Goal: Task Accomplishment & Management: Use online tool/utility

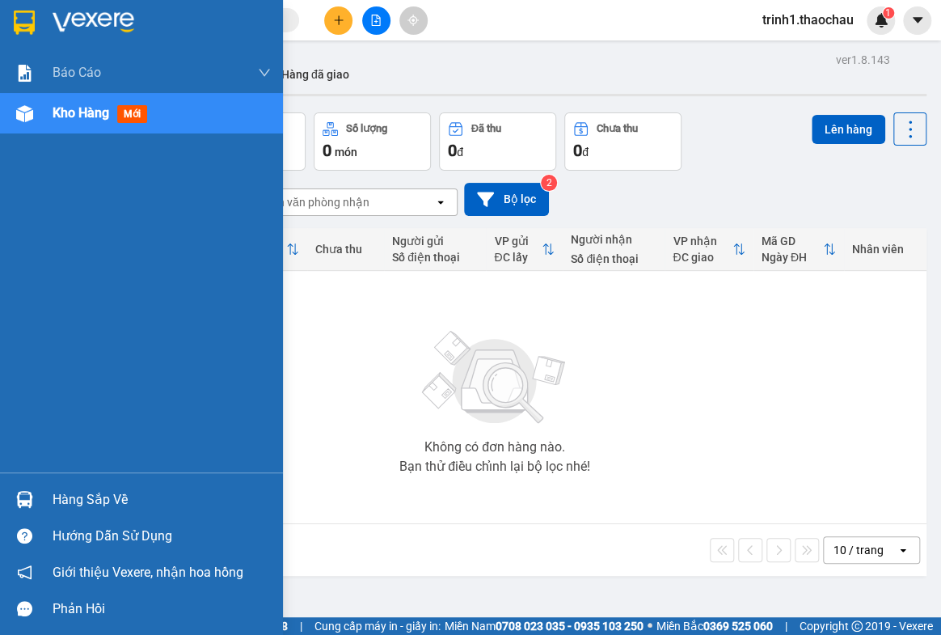
drag, startPoint x: 91, startPoint y: 498, endPoint x: 243, endPoint y: 462, distance: 156.3
click at [93, 498] on div "Hàng sắp về" at bounding box center [162, 499] width 218 height 24
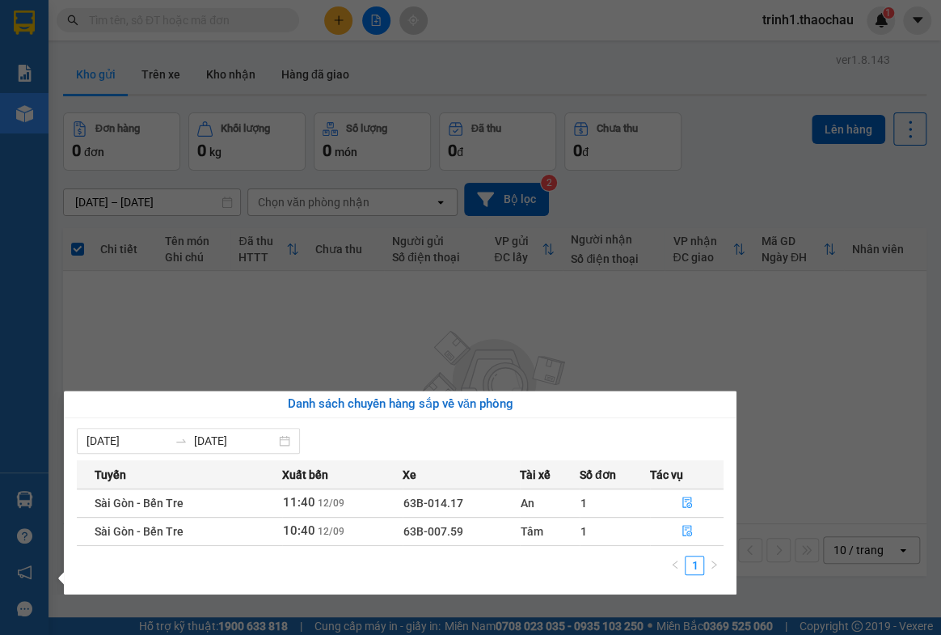
click at [823, 379] on section "Kết quả tìm kiếm ( 0 ) Bộ lọc No Data trinh1.thaochau 1 Báo cáo Báo cáo dòng ti…" at bounding box center [470, 317] width 941 height 635
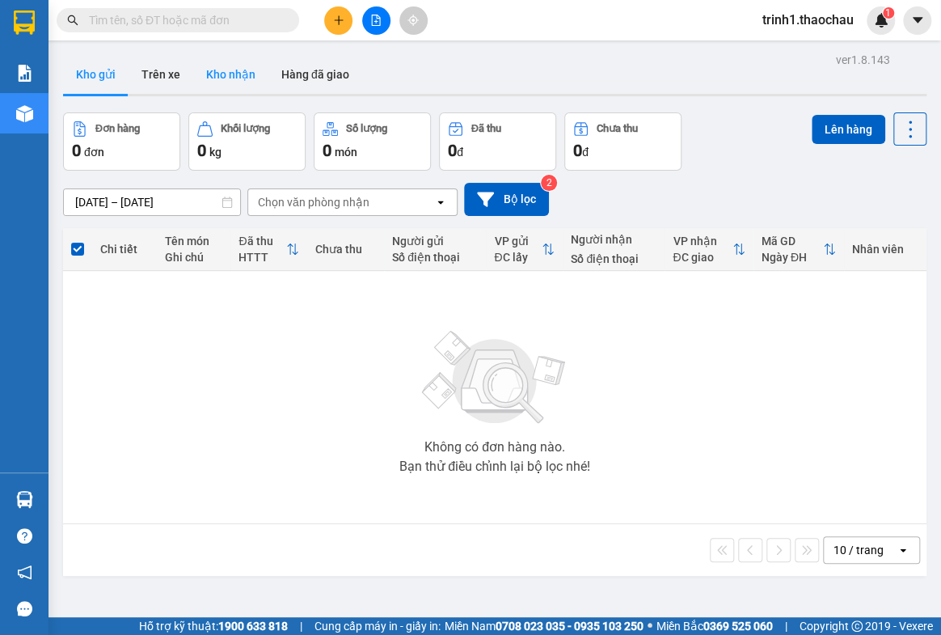
click at [252, 67] on button "Kho nhận" at bounding box center [230, 74] width 75 height 39
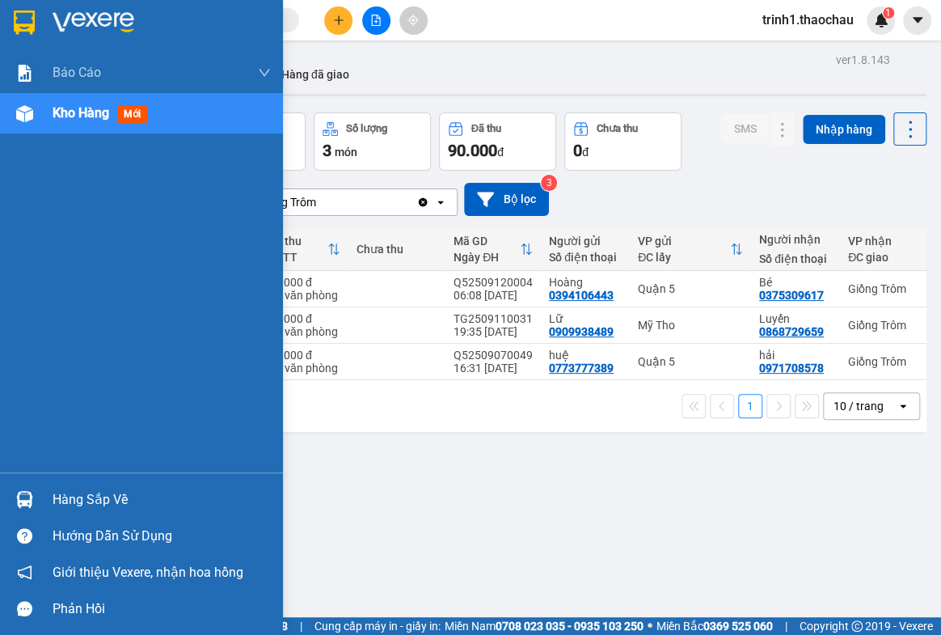
click at [123, 493] on div "Hàng sắp về" at bounding box center [162, 499] width 218 height 24
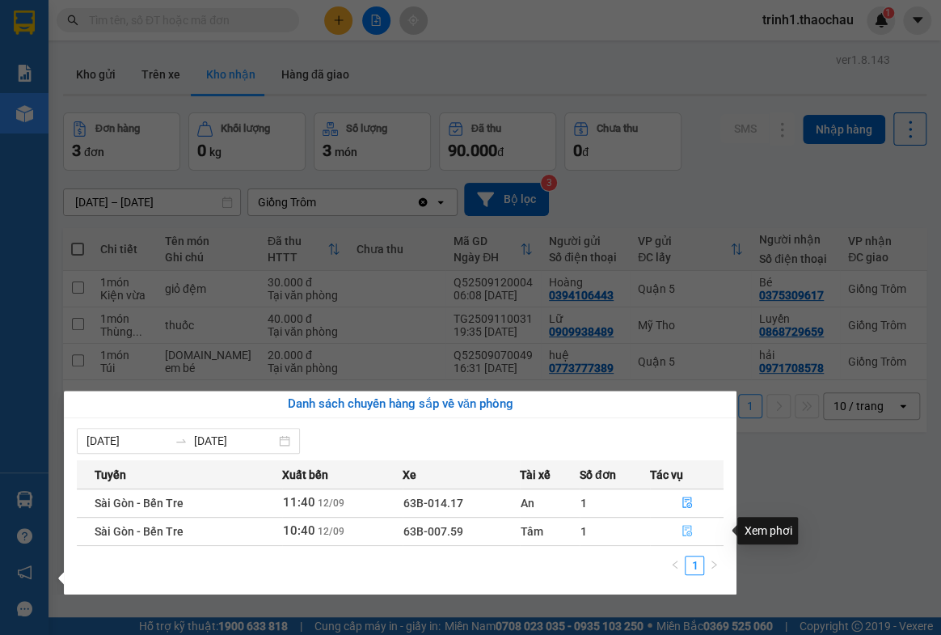
click at [682, 529] on icon "file-done" at bounding box center [687, 530] width 10 height 11
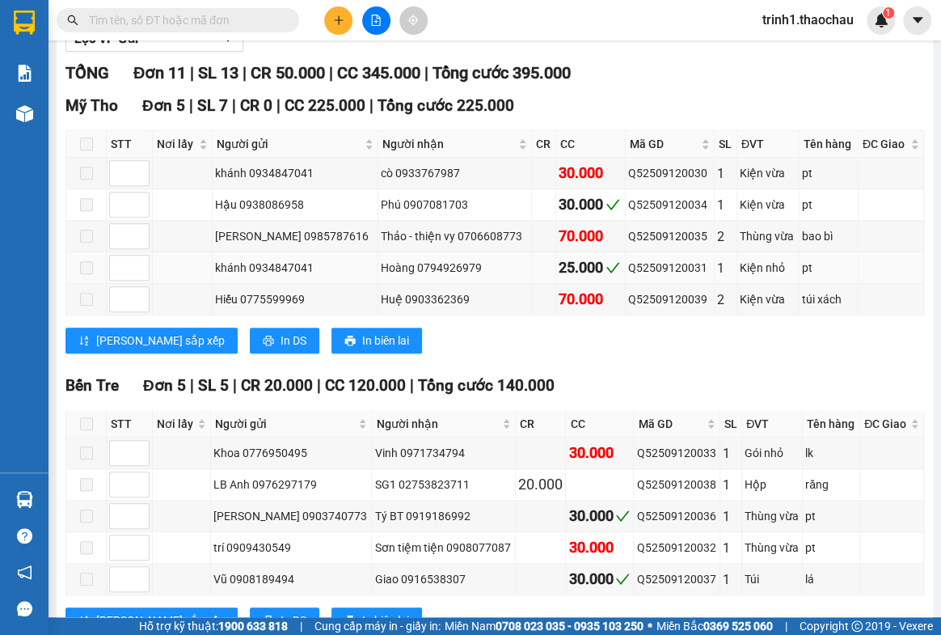
scroll to position [432, 0]
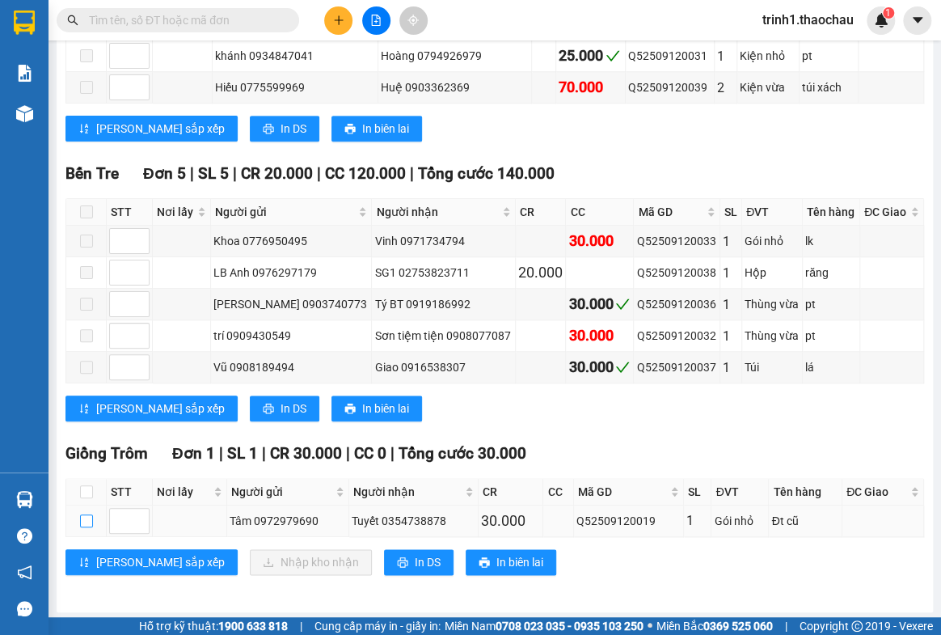
click at [80, 515] on input "checkbox" at bounding box center [86, 520] width 13 height 13
checkbox input "true"
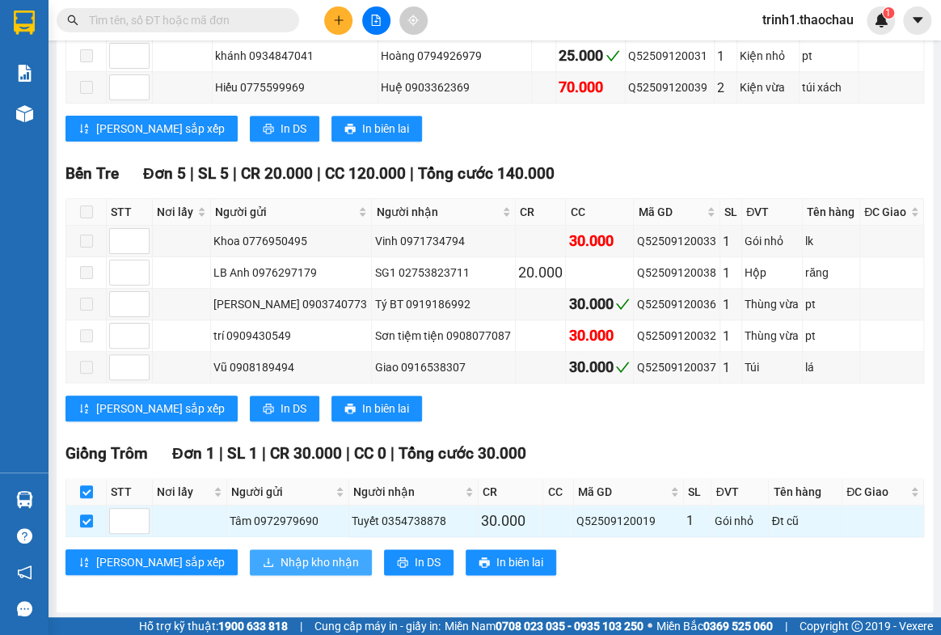
click at [281, 564] on span "Nhập kho nhận" at bounding box center [320, 562] width 78 height 18
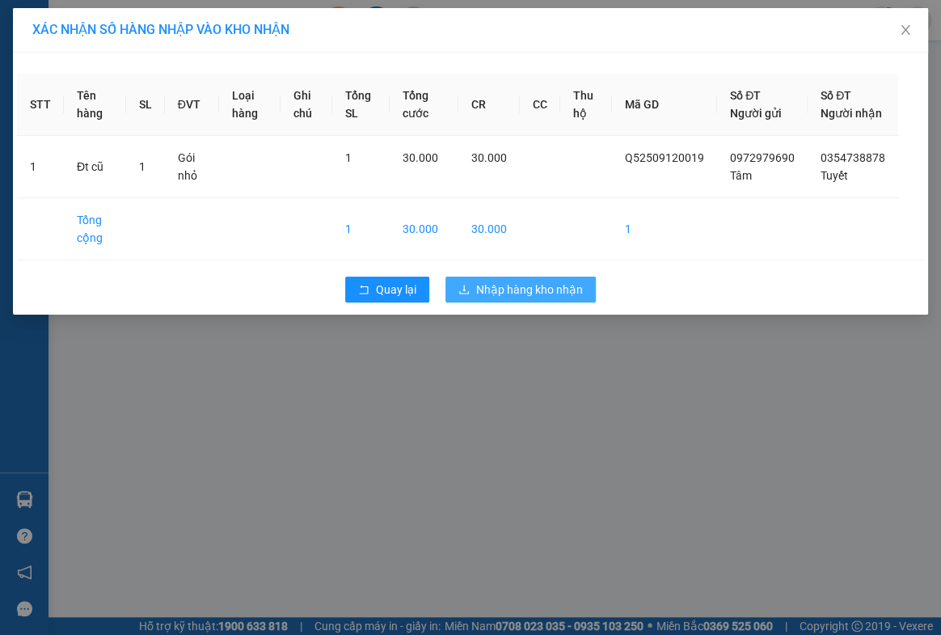
click at [511, 298] on span "Nhập hàng kho nhận" at bounding box center [529, 290] width 107 height 18
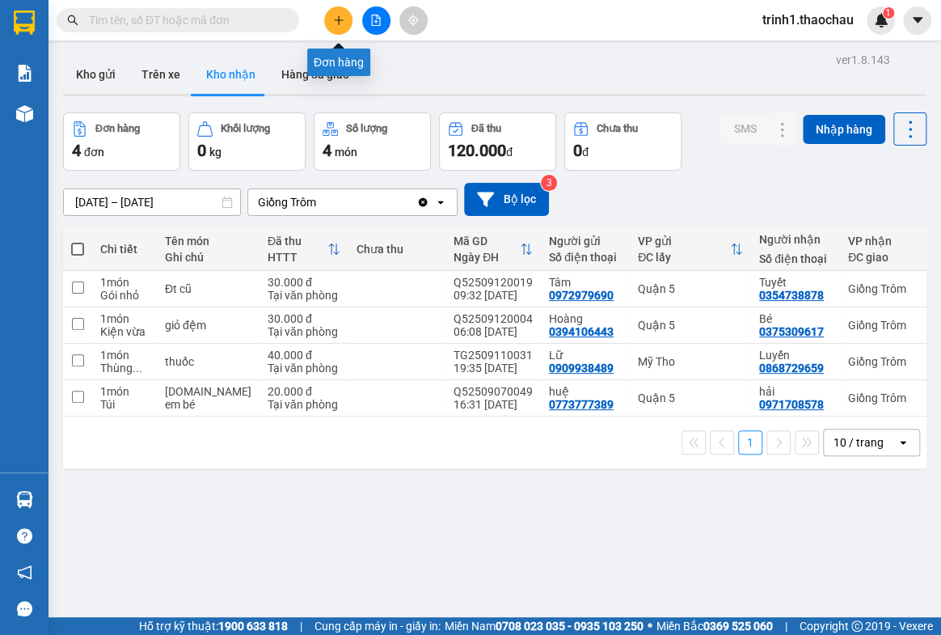
click at [347, 16] on button at bounding box center [338, 20] width 28 height 28
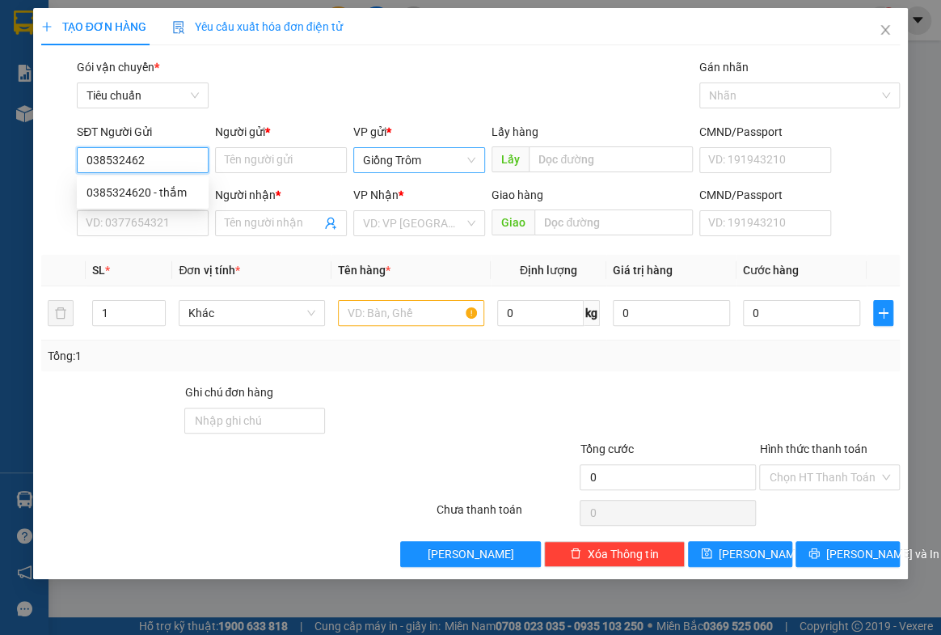
type input "0385324620"
click at [161, 196] on div "0385324620 - thắm" at bounding box center [142, 193] width 112 height 18
type input "thắm"
type input "0385324620"
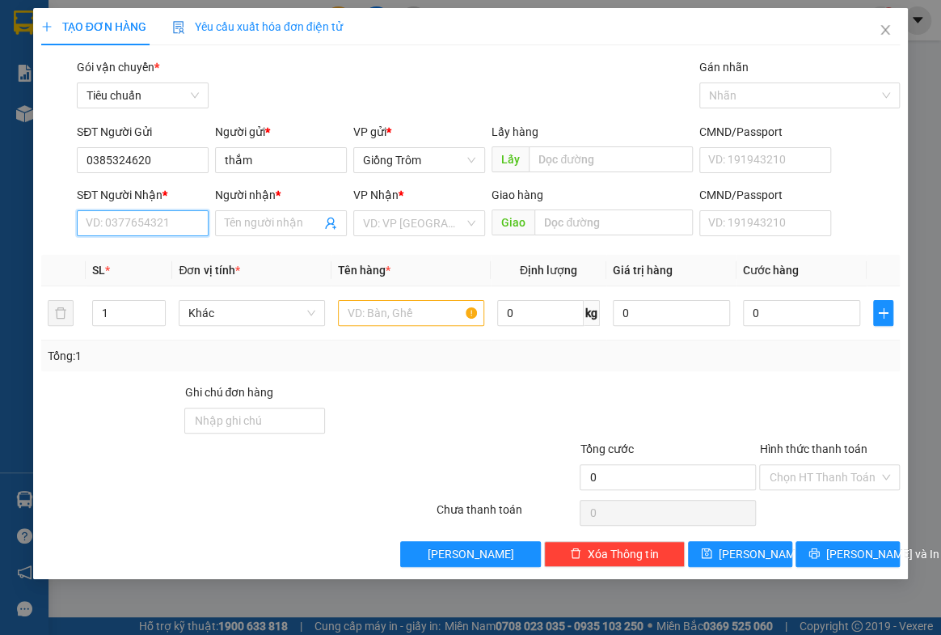
click at [166, 225] on input "SĐT Người Nhận *" at bounding box center [143, 223] width 132 height 26
click at [147, 284] on div "0779564752 - Cương" at bounding box center [142, 281] width 112 height 18
type input "0779564752"
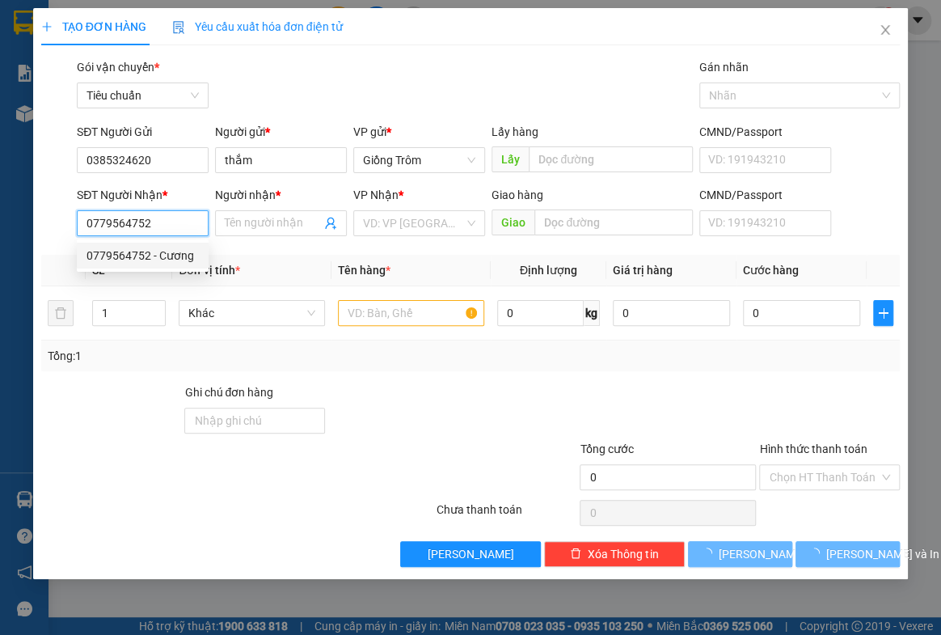
type input "Cương"
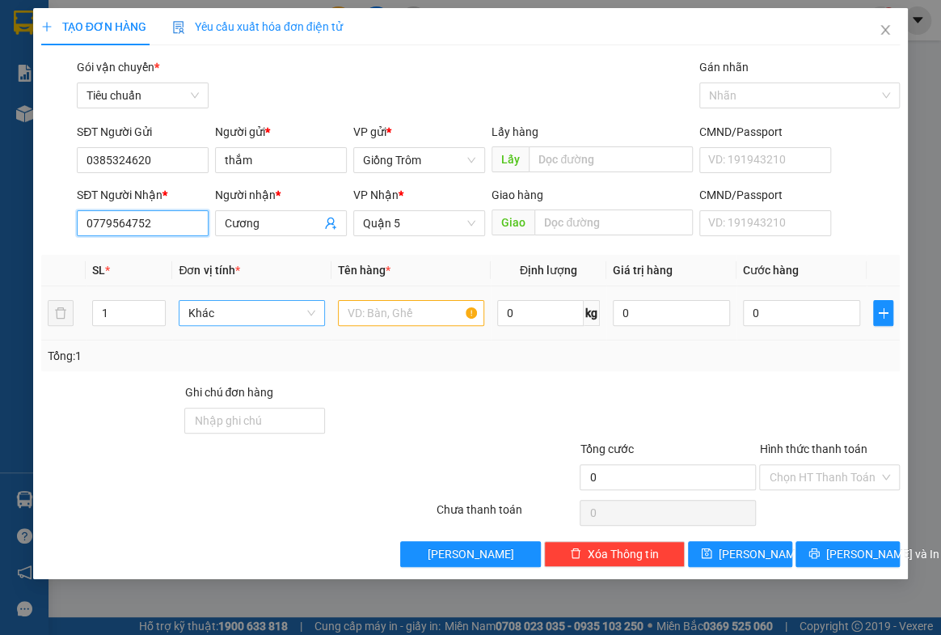
click at [238, 315] on span "Khác" at bounding box center [251, 313] width 127 height 24
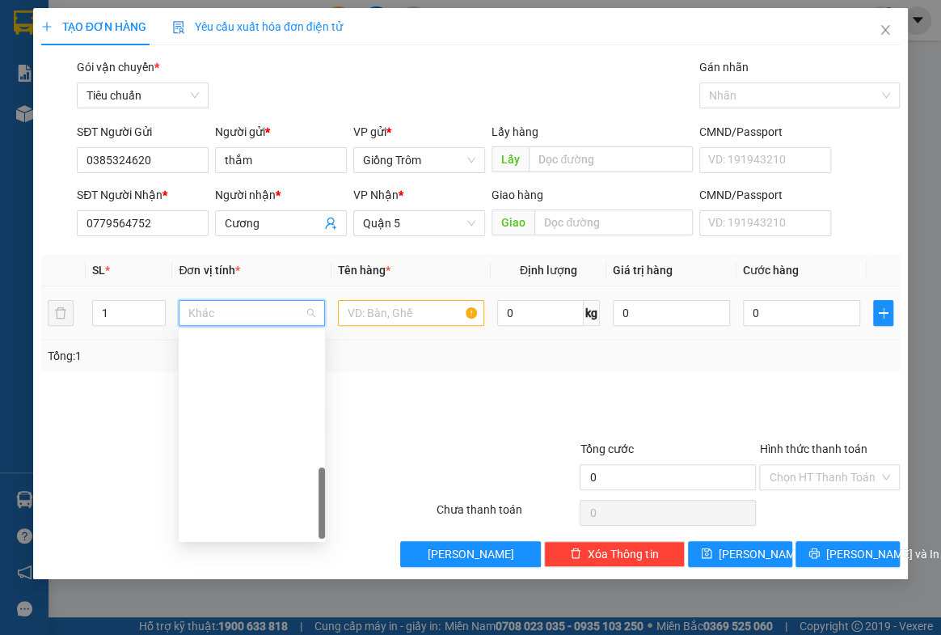
scroll to position [504, 0]
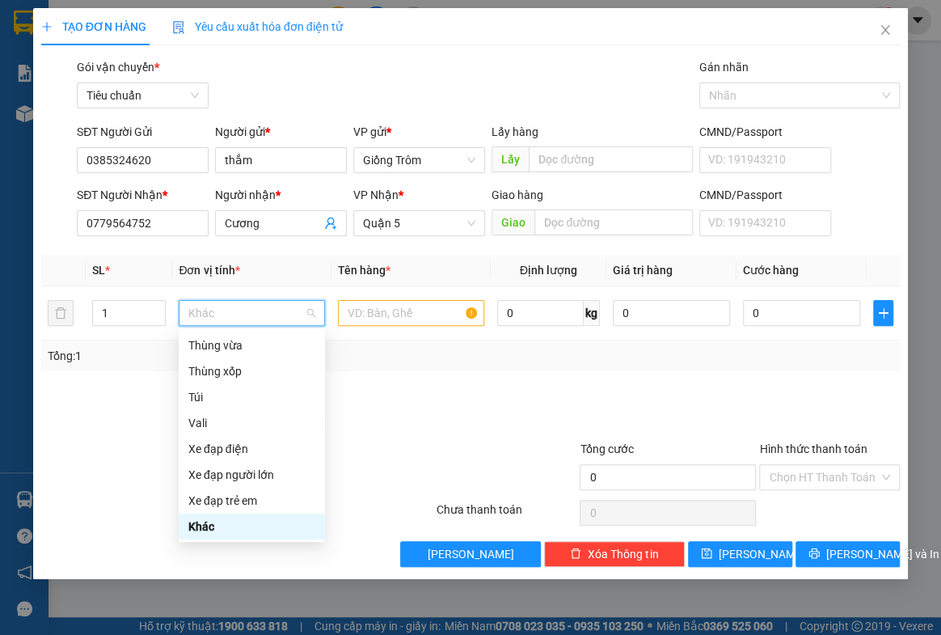
type input "G"
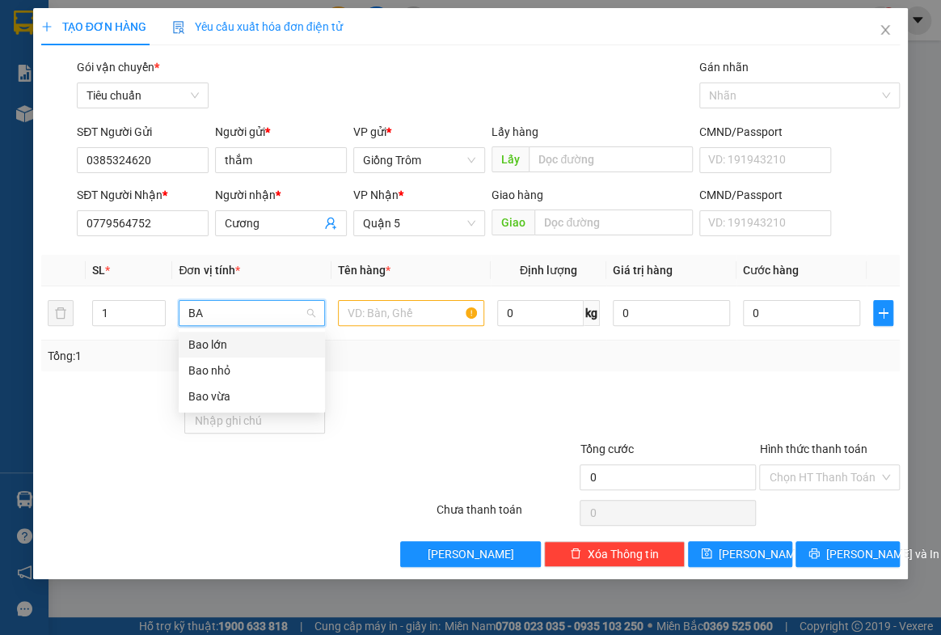
type input "BAO"
click at [209, 393] on div "Bao vừa" at bounding box center [251, 396] width 127 height 18
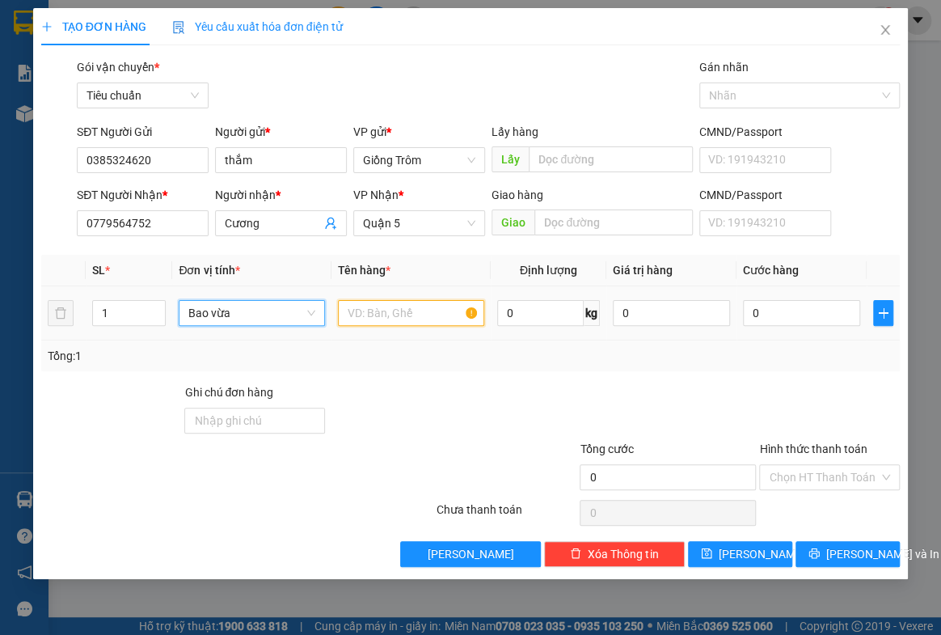
click at [369, 305] on input "text" at bounding box center [411, 313] width 146 height 26
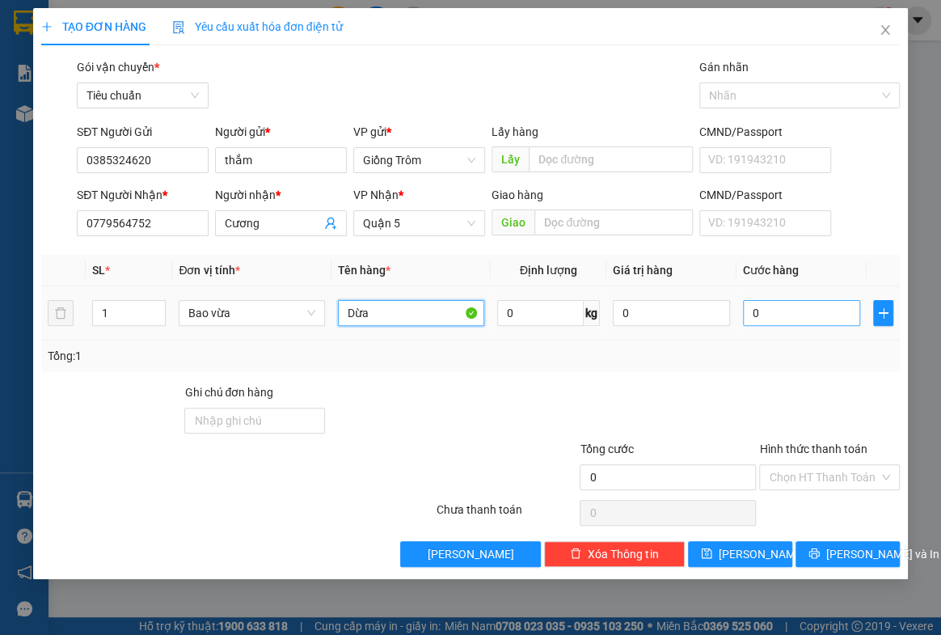
type input "Dừa"
click at [799, 308] on input "0" at bounding box center [801, 313] width 117 height 26
type input "3"
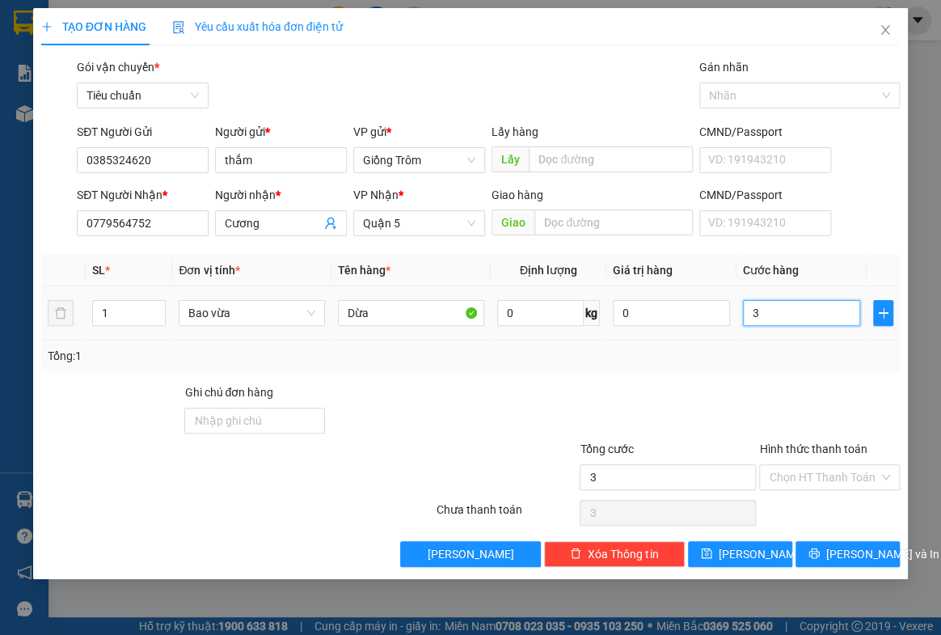
type input "30"
type input "30.000"
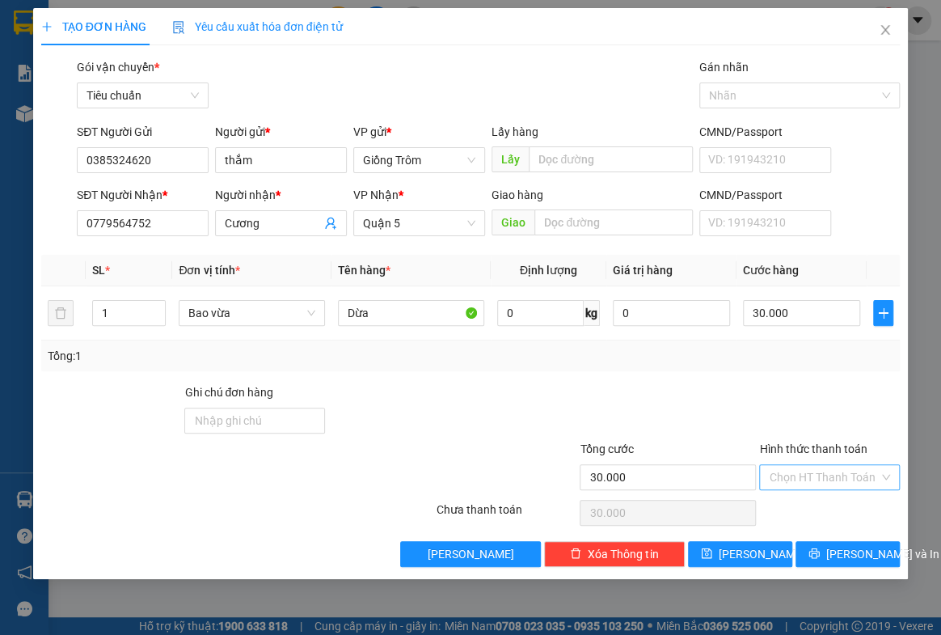
click at [807, 479] on input "Hình thức thanh toán" at bounding box center [824, 477] width 110 height 24
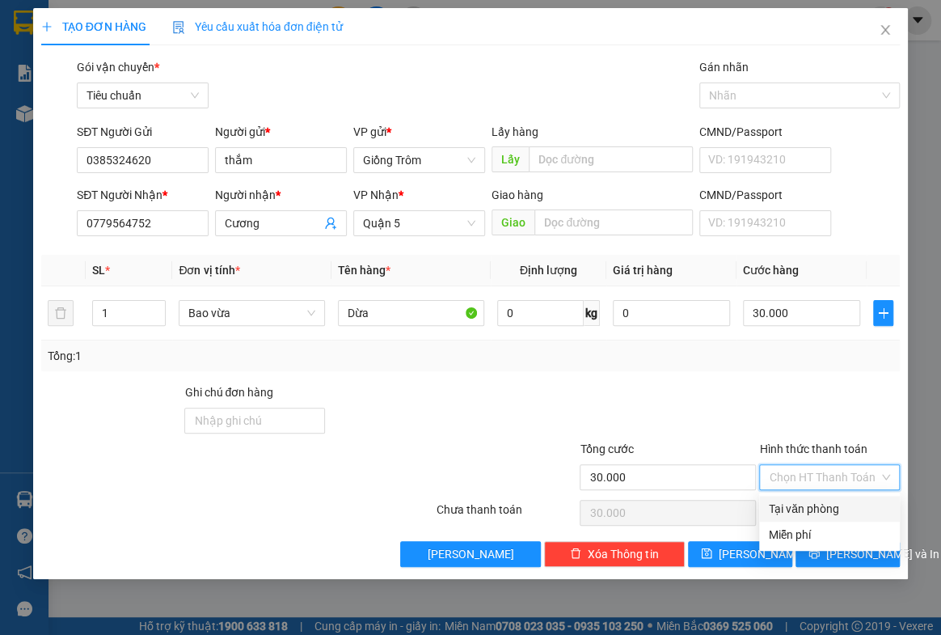
click at [802, 511] on div "Tại văn phòng" at bounding box center [829, 509] width 121 height 18
type input "0"
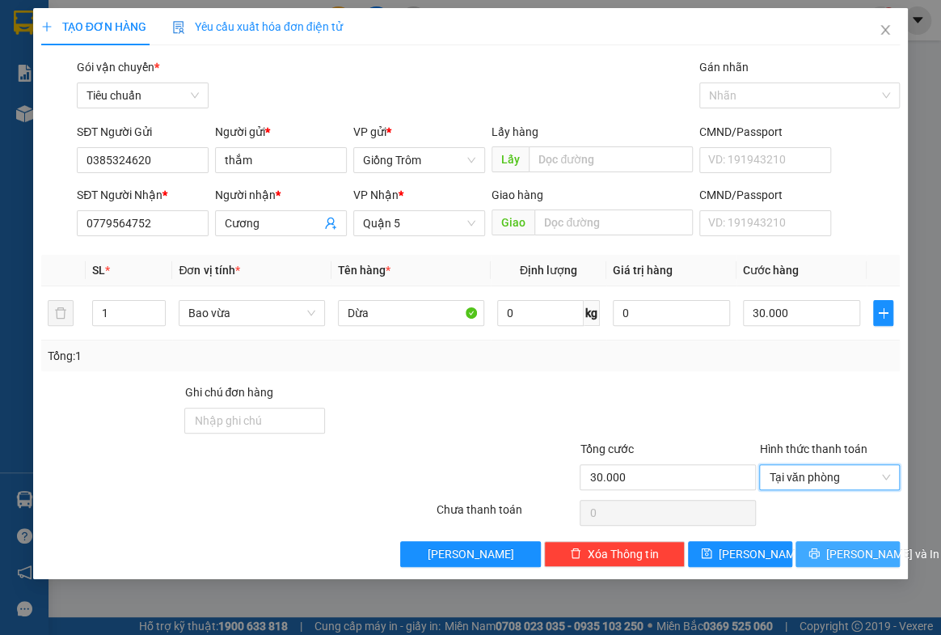
click at [857, 555] on span "[PERSON_NAME] và In" at bounding box center [882, 554] width 113 height 18
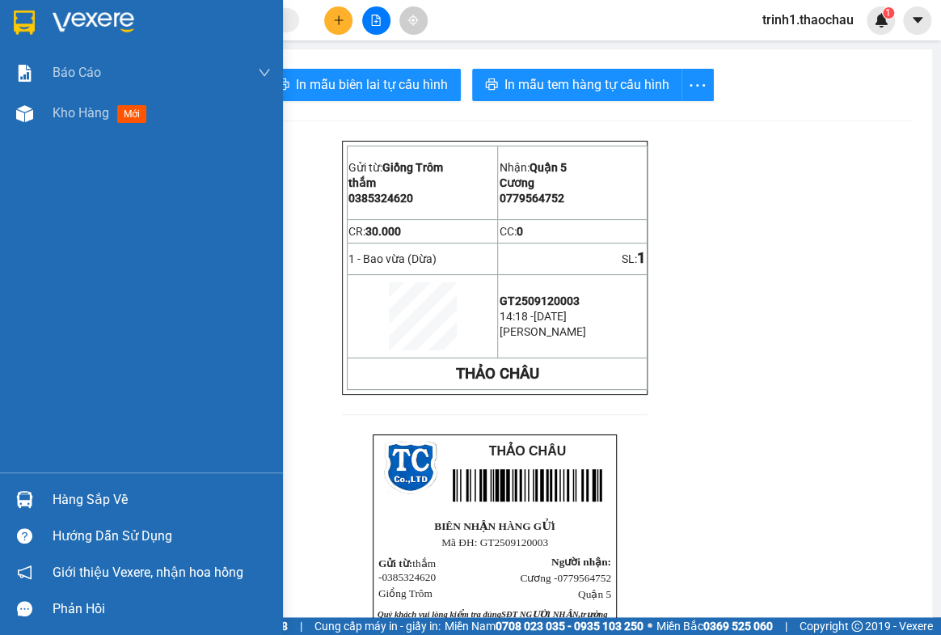
click at [74, 493] on div "Hàng sắp về" at bounding box center [162, 499] width 218 height 24
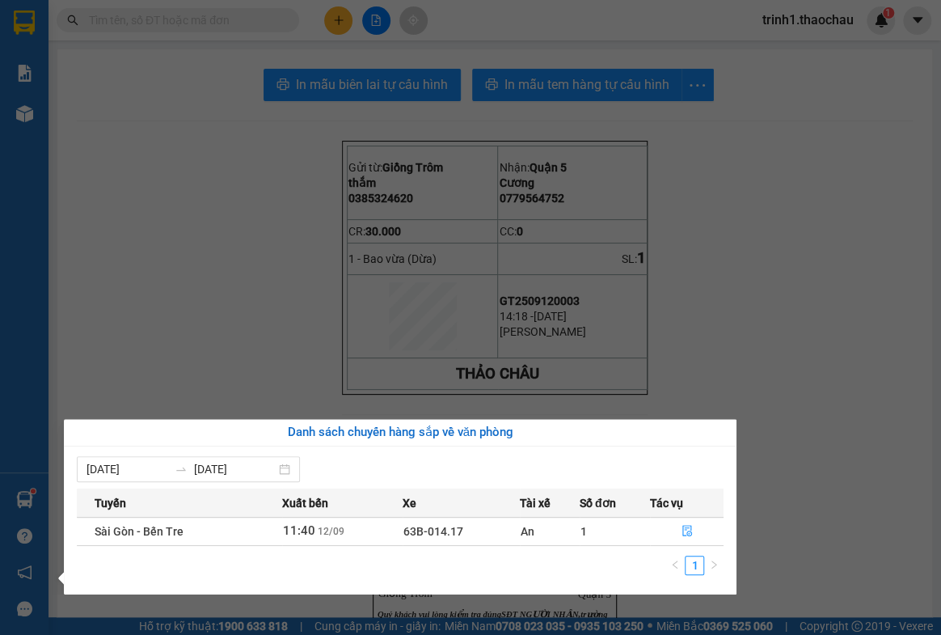
click at [896, 524] on section "Kết quả tìm kiếm ( 0 ) Bộ lọc No Data trinh1.thaochau 1 Báo cáo Báo cáo dòng ti…" at bounding box center [470, 317] width 941 height 635
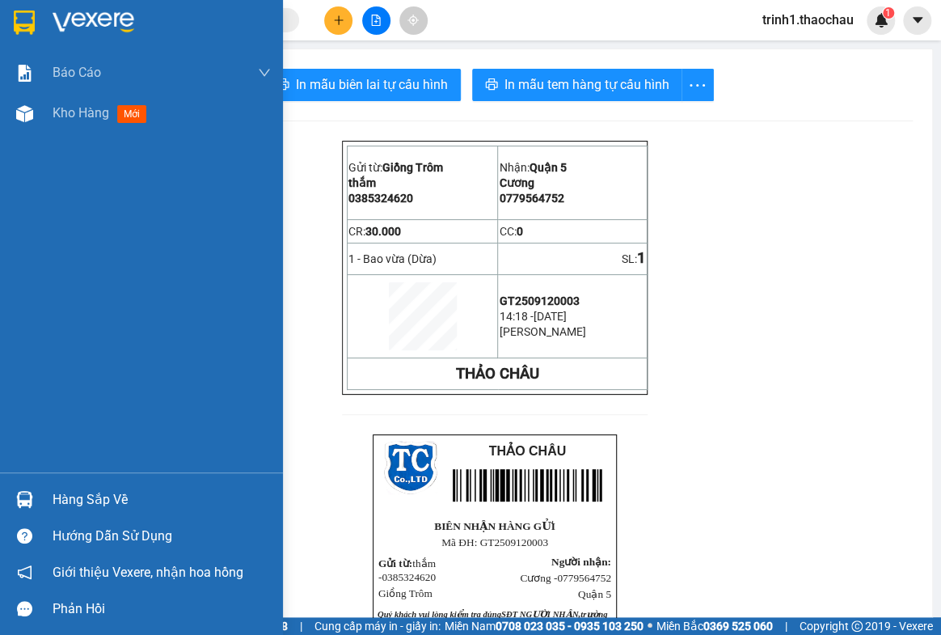
click at [82, 499] on div "Hàng sắp về" at bounding box center [162, 499] width 218 height 24
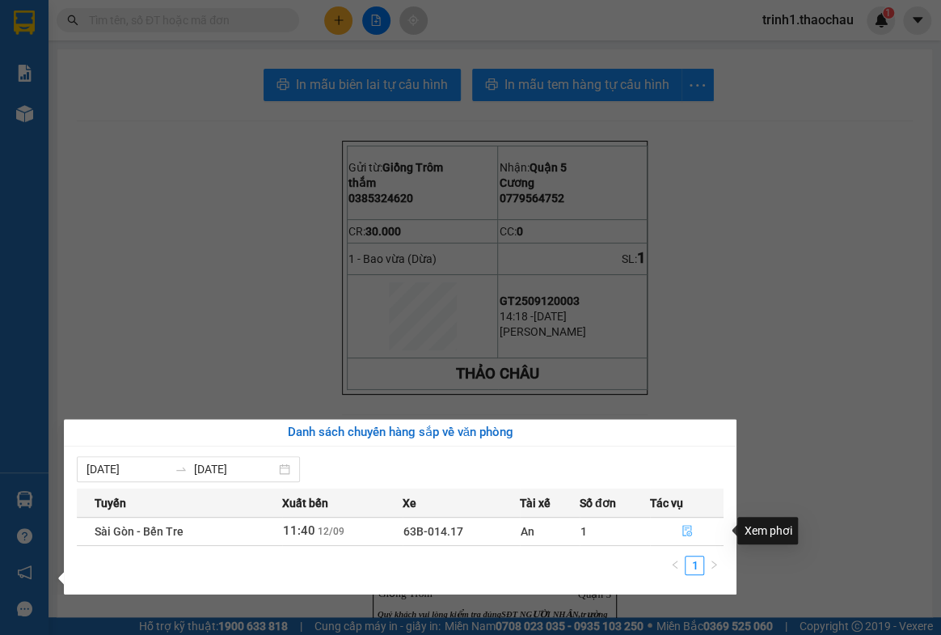
click at [690, 524] on button "button" at bounding box center [687, 531] width 73 height 26
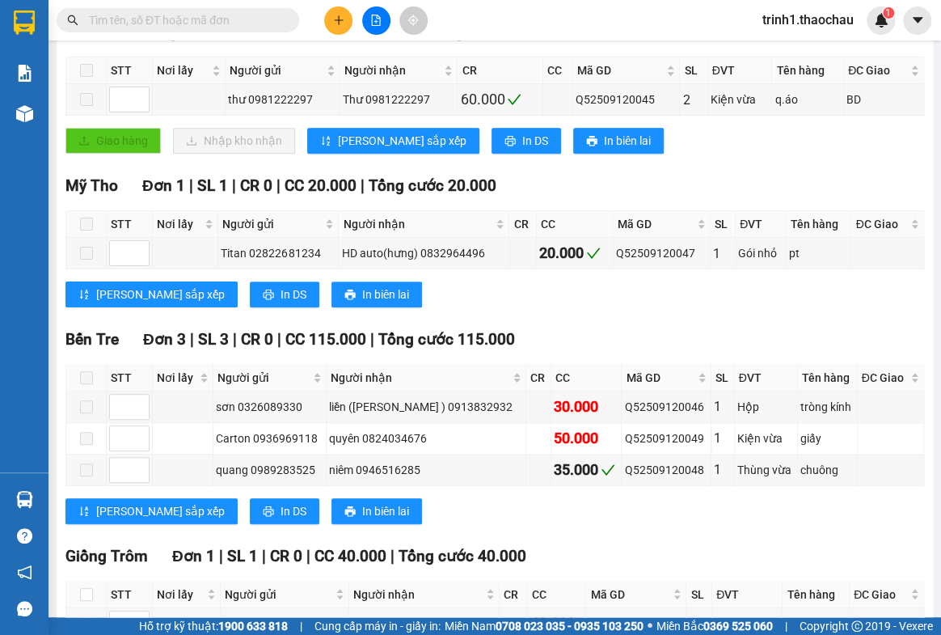
scroll to position [396, 0]
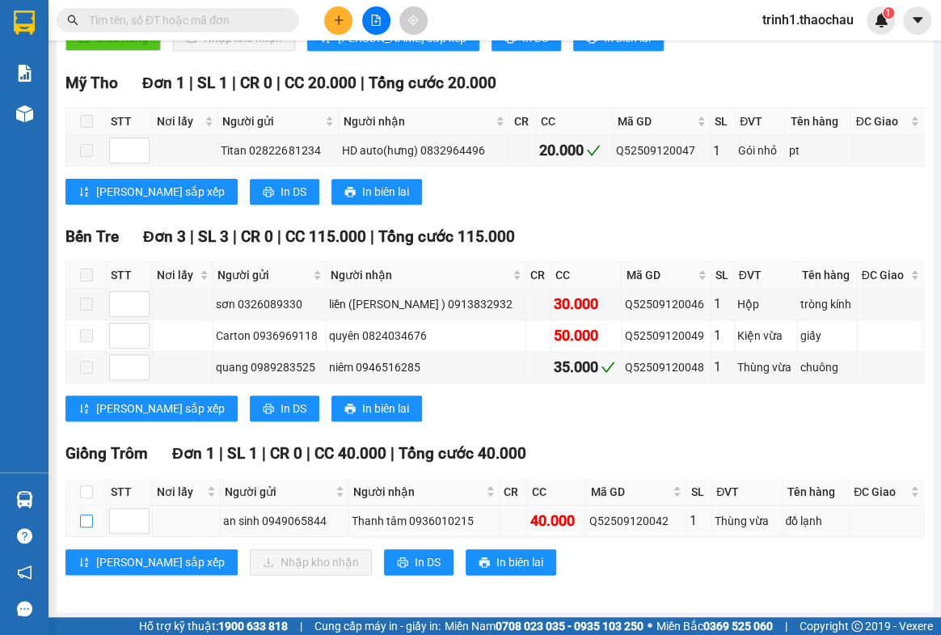
click at [82, 518] on input "checkbox" at bounding box center [86, 520] width 13 height 13
checkbox input "true"
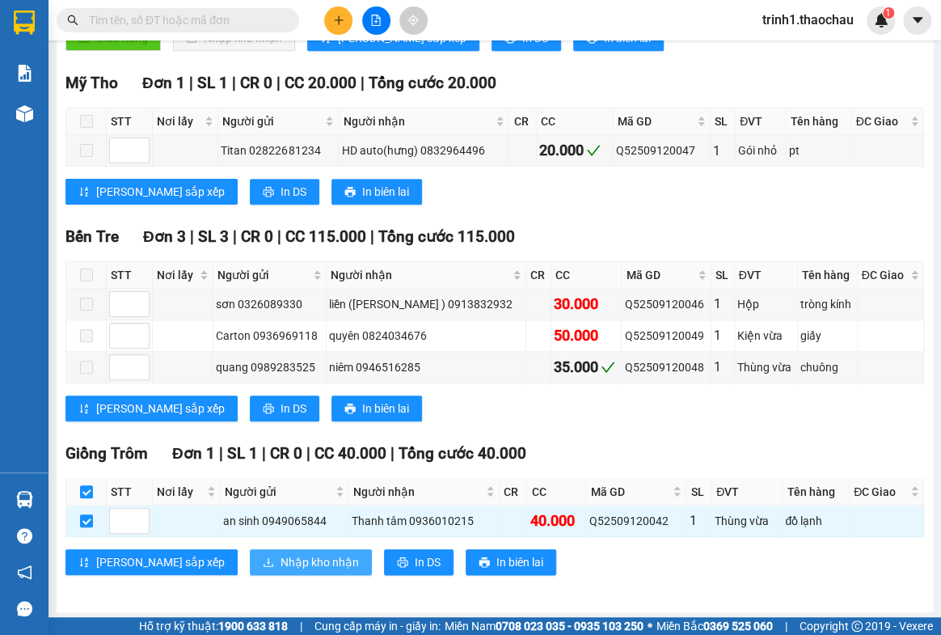
click at [281, 558] on span "Nhập kho nhận" at bounding box center [320, 562] width 78 height 18
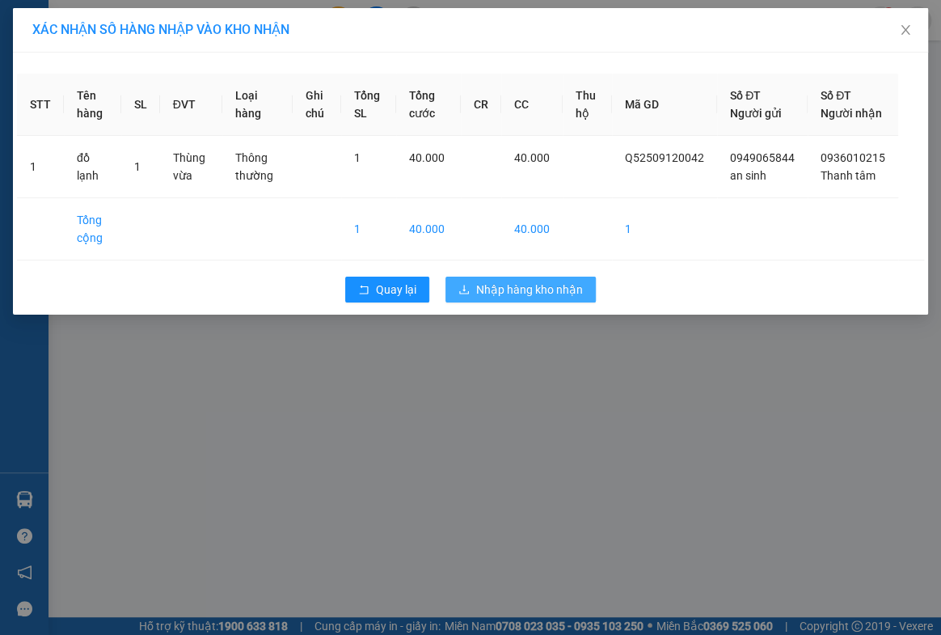
click at [501, 298] on span "Nhập hàng kho nhận" at bounding box center [529, 290] width 107 height 18
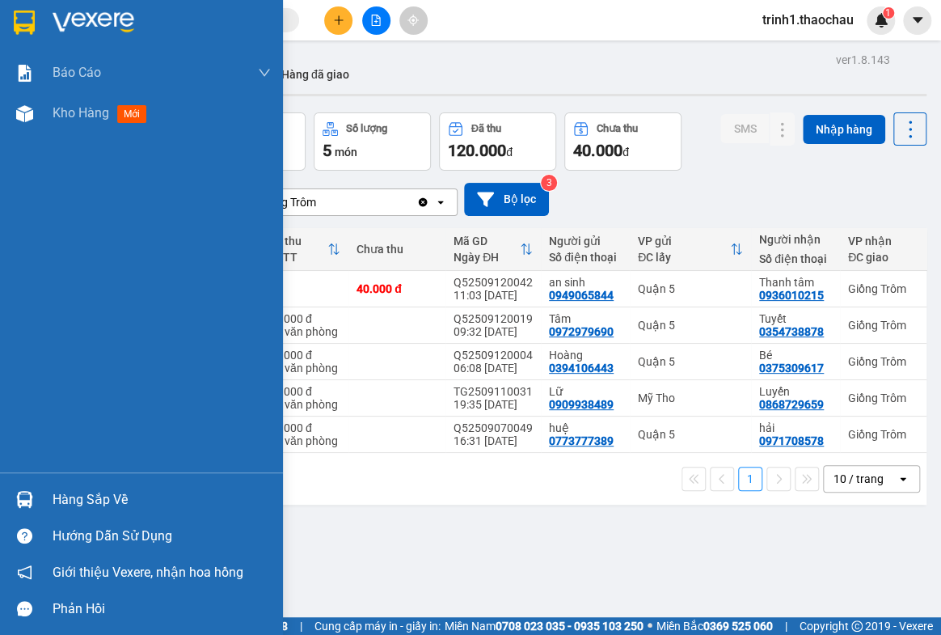
click at [108, 506] on div "Hàng sắp về" at bounding box center [162, 499] width 218 height 24
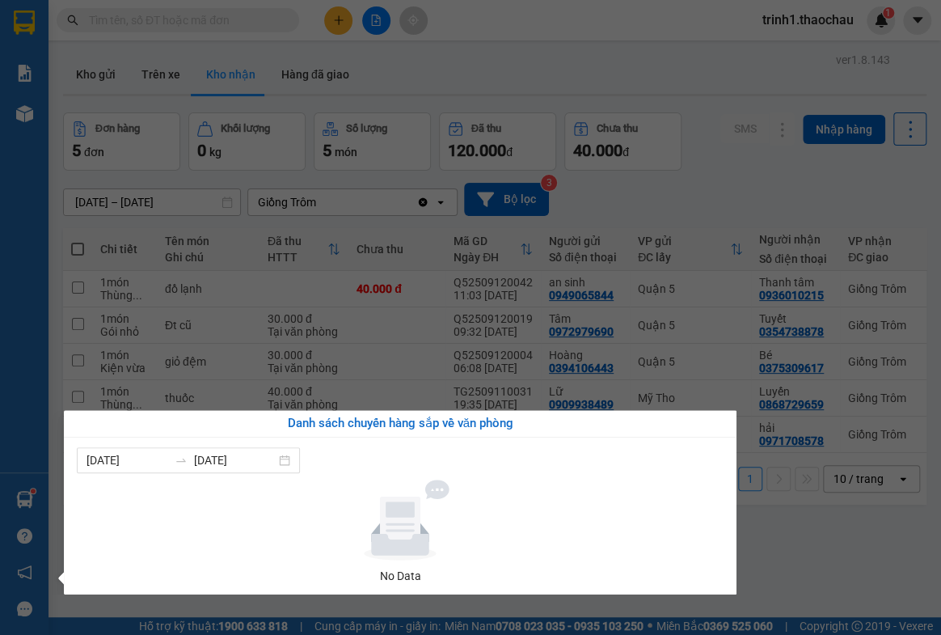
click at [842, 574] on section "Kết quả tìm kiếm ( 0 ) Bộ lọc No Data trinh1.thaochau 1 Báo cáo Báo cáo dòng ti…" at bounding box center [470, 317] width 941 height 635
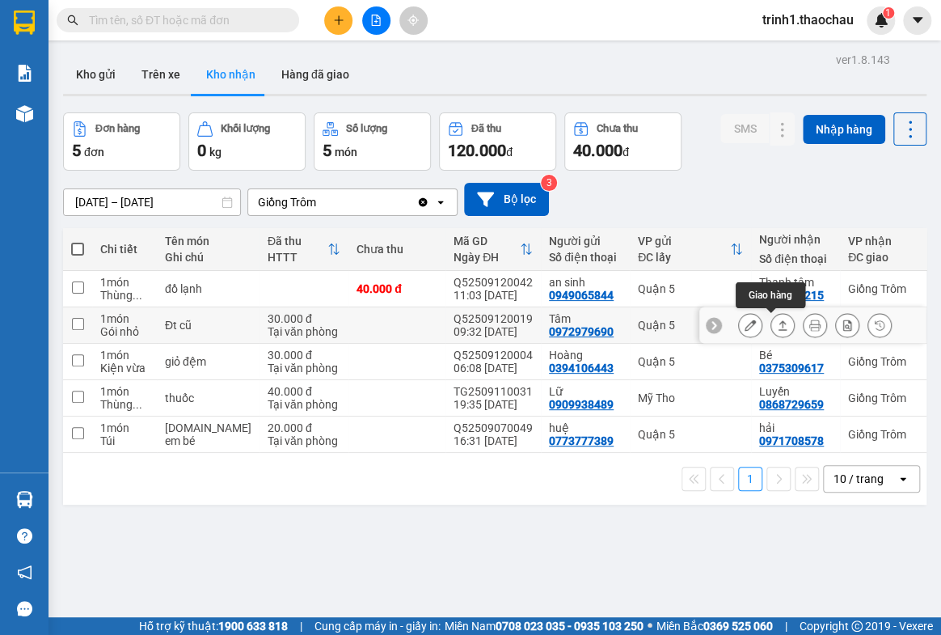
click at [777, 324] on icon at bounding box center [782, 324] width 11 height 11
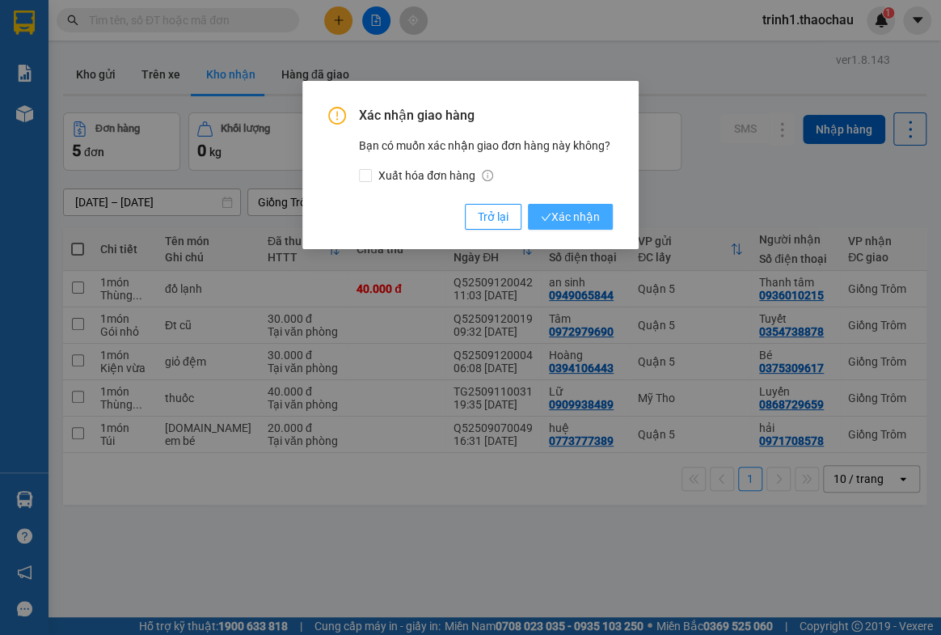
click at [571, 211] on span "Xác nhận" at bounding box center [570, 217] width 59 height 18
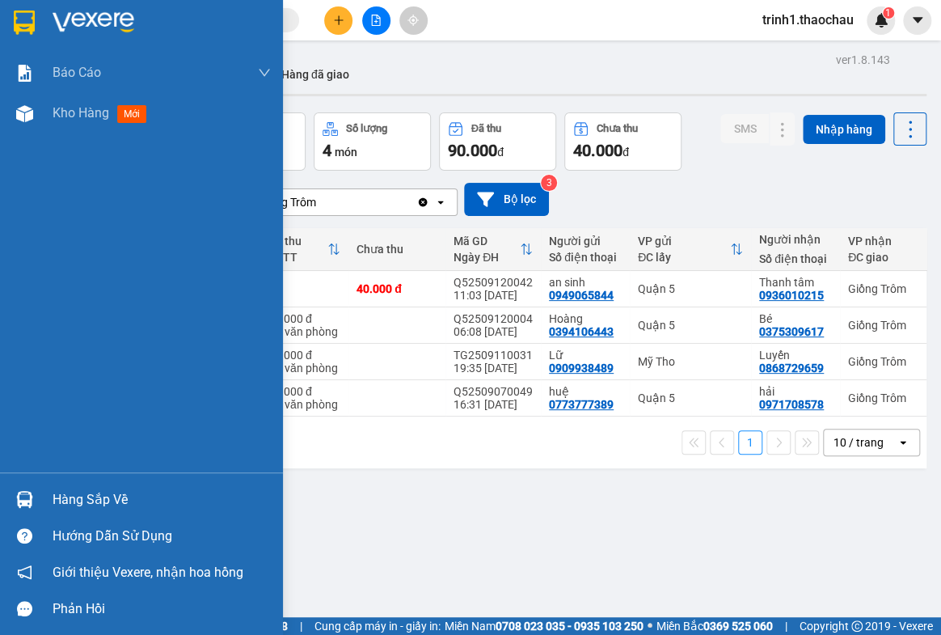
click at [105, 496] on div "Hàng sắp về" at bounding box center [162, 499] width 218 height 24
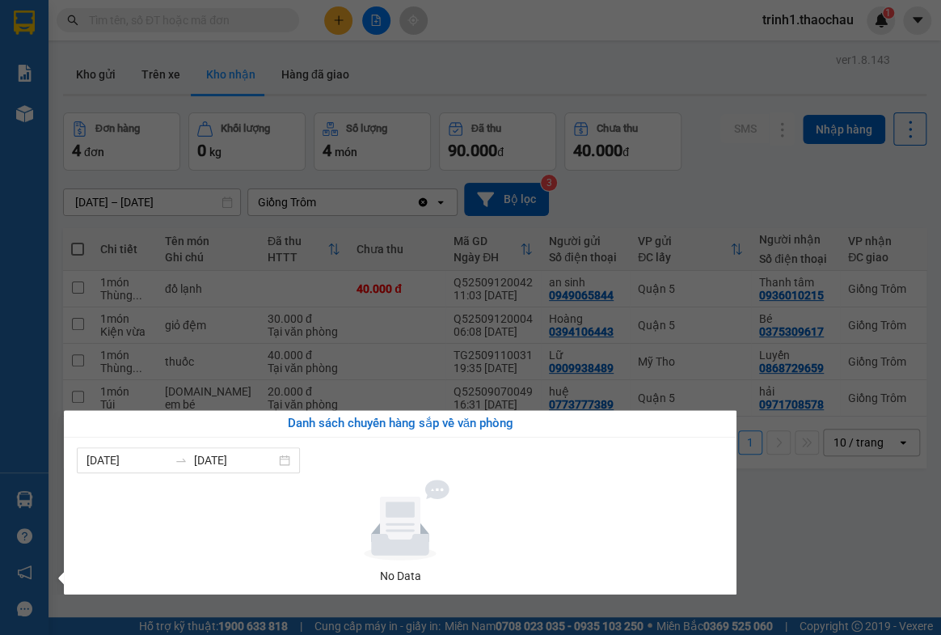
click at [855, 566] on section "Kết quả tìm kiếm ( 0 ) Bộ lọc No Data trinh1.thaochau 1 Báo cáo Báo cáo dòng ti…" at bounding box center [470, 317] width 941 height 635
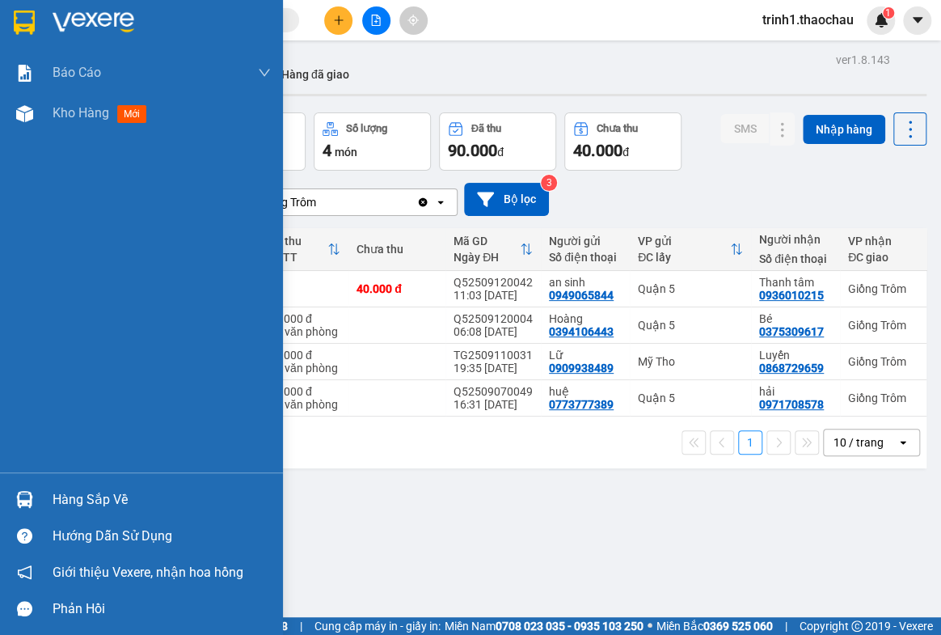
click at [81, 498] on div "Hàng sắp về" at bounding box center [162, 499] width 218 height 24
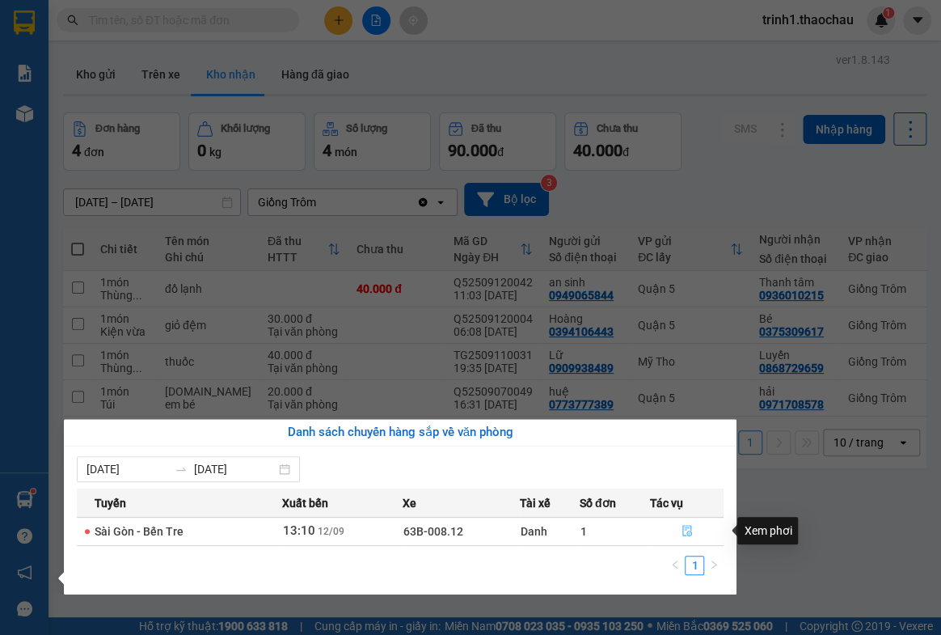
click at [682, 528] on icon "file-done" at bounding box center [687, 530] width 10 height 11
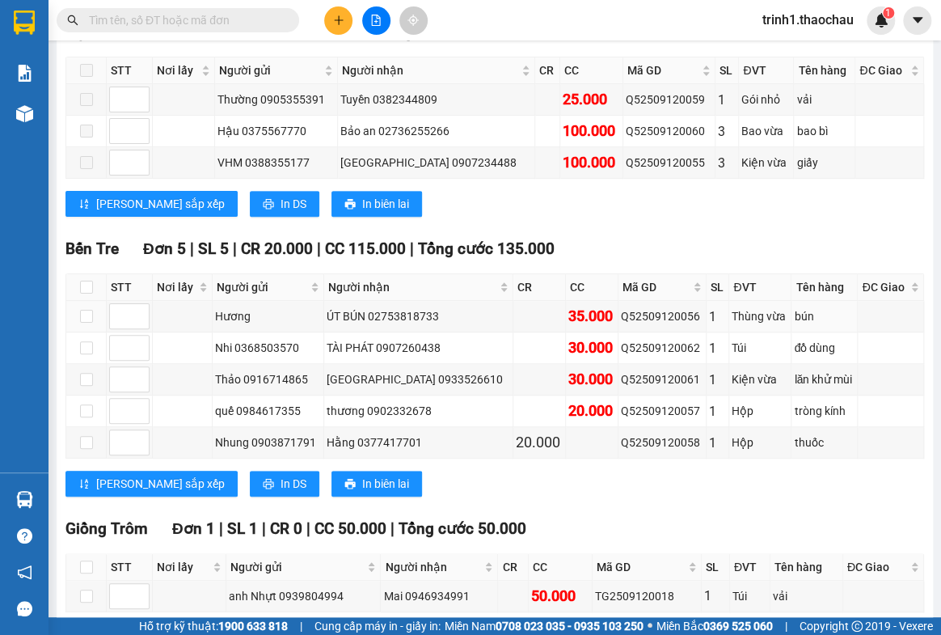
scroll to position [369, 0]
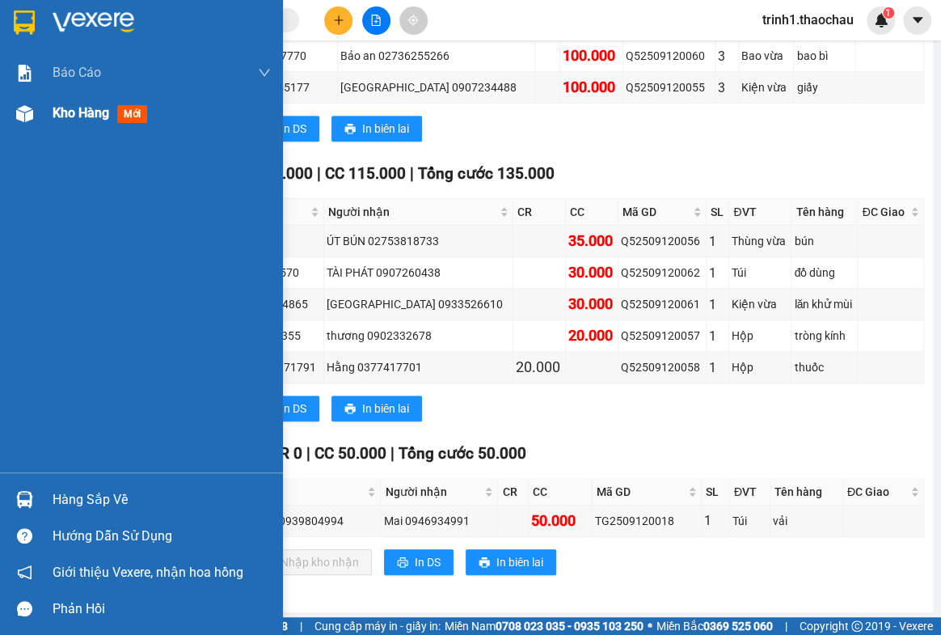
click at [62, 109] on span "Kho hàng" at bounding box center [81, 112] width 57 height 15
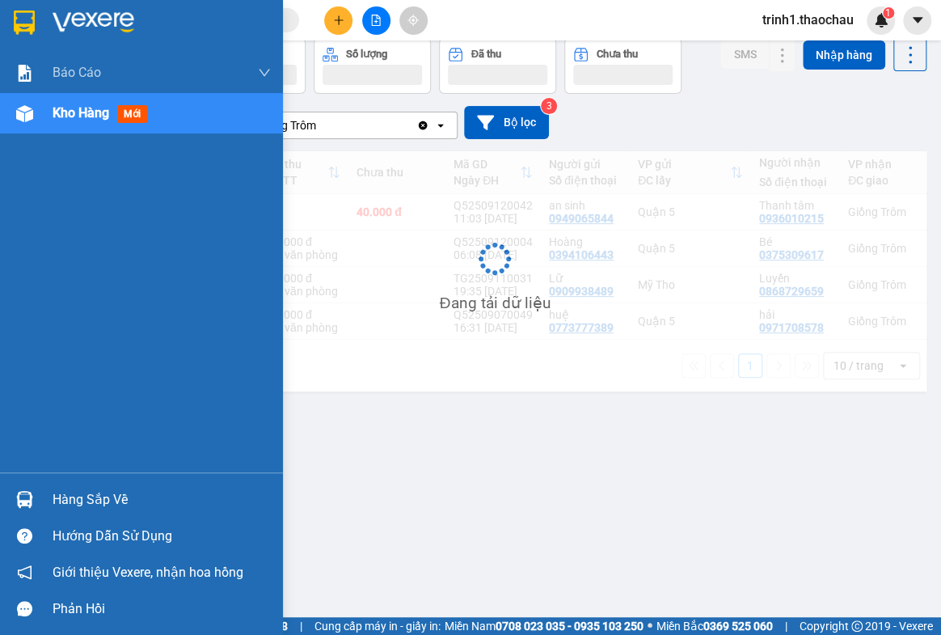
scroll to position [74, 0]
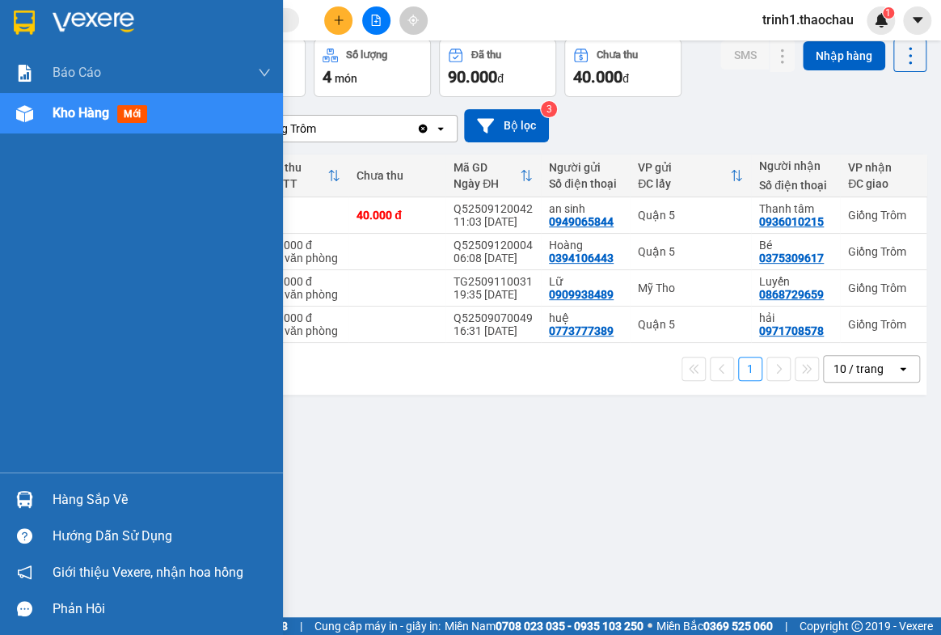
click at [99, 505] on div "Hàng sắp về" at bounding box center [162, 499] width 218 height 24
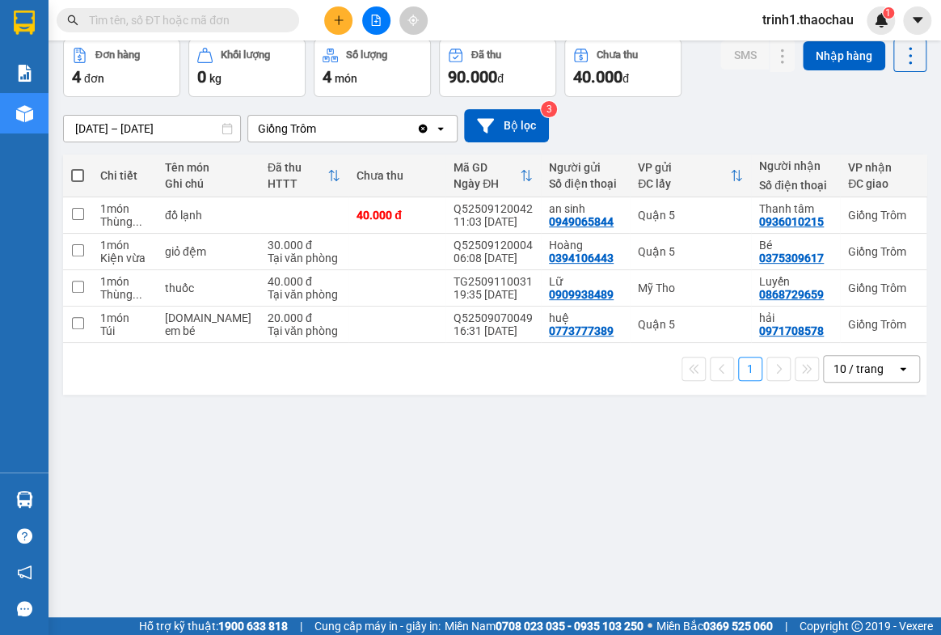
drag, startPoint x: 814, startPoint y: 528, endPoint x: 551, endPoint y: 154, distance: 457.1
click at [814, 526] on section "Kết quả tìm kiếm ( 0 ) Bộ lọc No Data trinh1.thaochau 1 Báo cáo Báo cáo dòng ti…" at bounding box center [470, 317] width 941 height 635
click at [472, 449] on div "ver 1.8.143 Kho gửi Trên xe Kho nhận Hàng đã giao Đơn hàng 4 đơn Khối lượng 0 k…" at bounding box center [495, 292] width 876 height 635
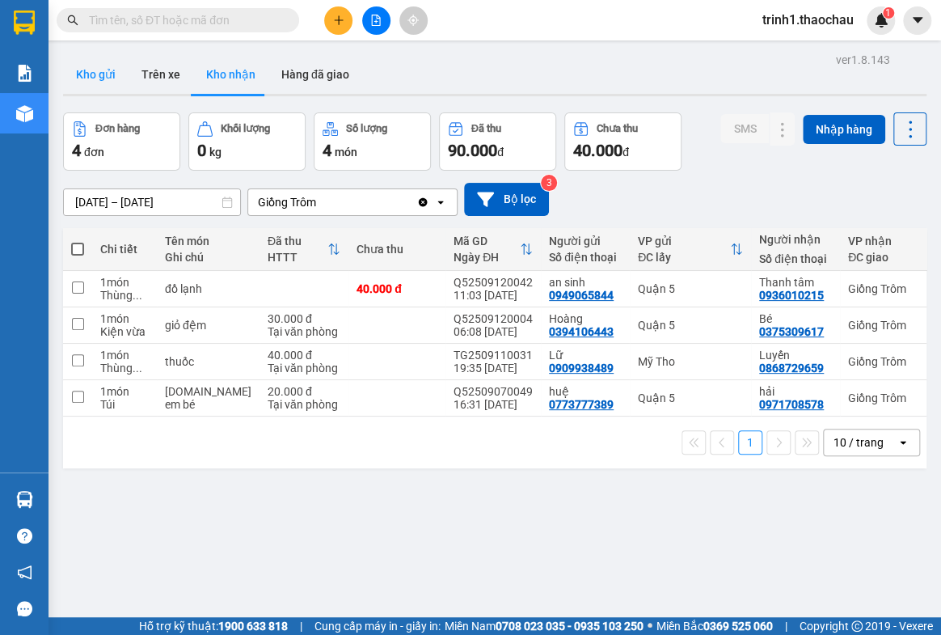
click at [101, 70] on button "Kho gửi" at bounding box center [95, 74] width 65 height 39
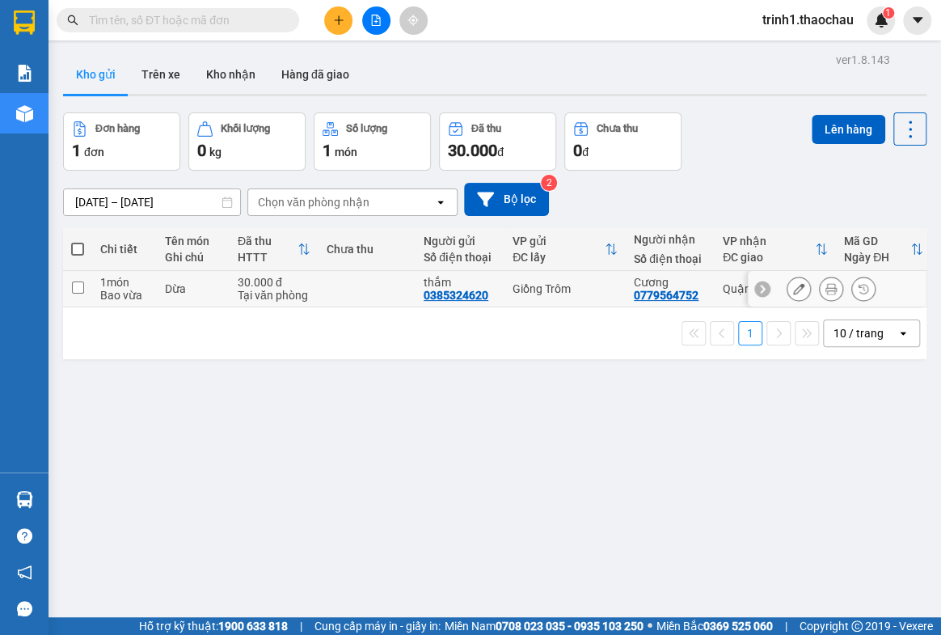
click at [78, 287] on input "checkbox" at bounding box center [78, 287] width 12 height 12
checkbox input "true"
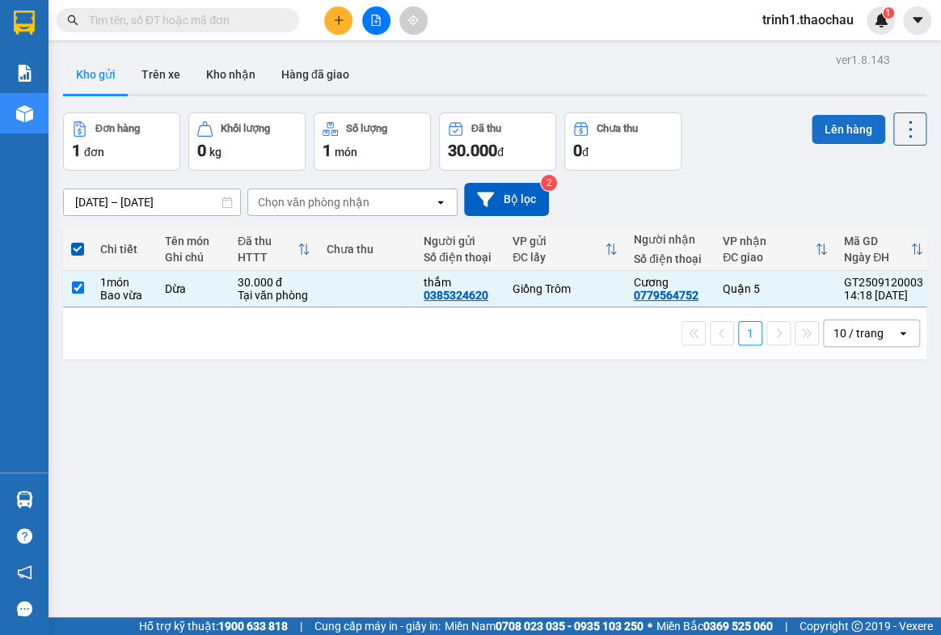
click at [812, 121] on button "Lên hàng" at bounding box center [849, 129] width 74 height 29
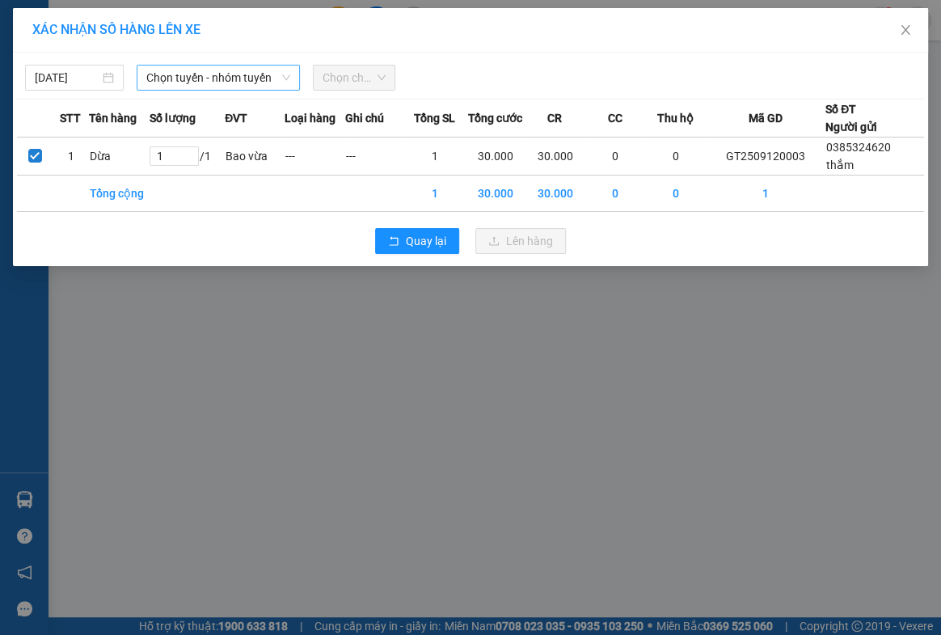
click at [166, 74] on span "Chọn tuyến - nhóm tuyến" at bounding box center [217, 77] width 143 height 24
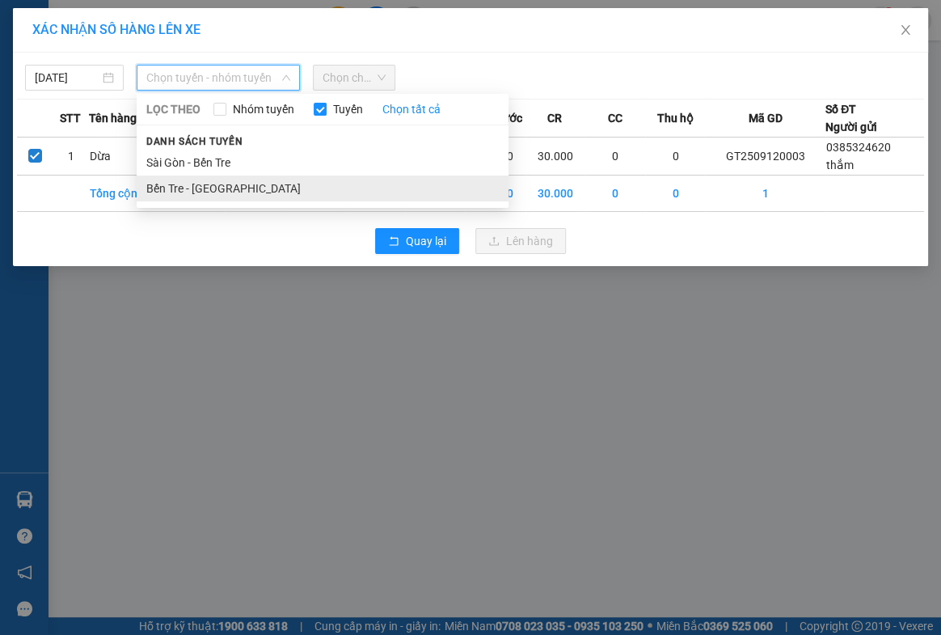
click at [167, 192] on li "Bến Tre - [GEOGRAPHIC_DATA]" at bounding box center [323, 188] width 372 height 26
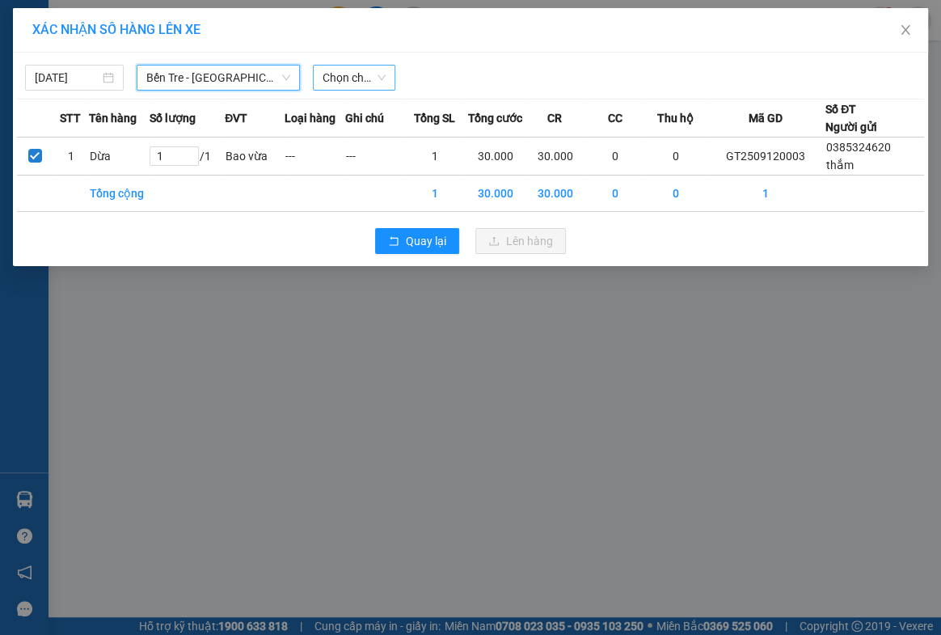
click at [355, 74] on span "Chọn chuyến" at bounding box center [355, 77] width 64 height 24
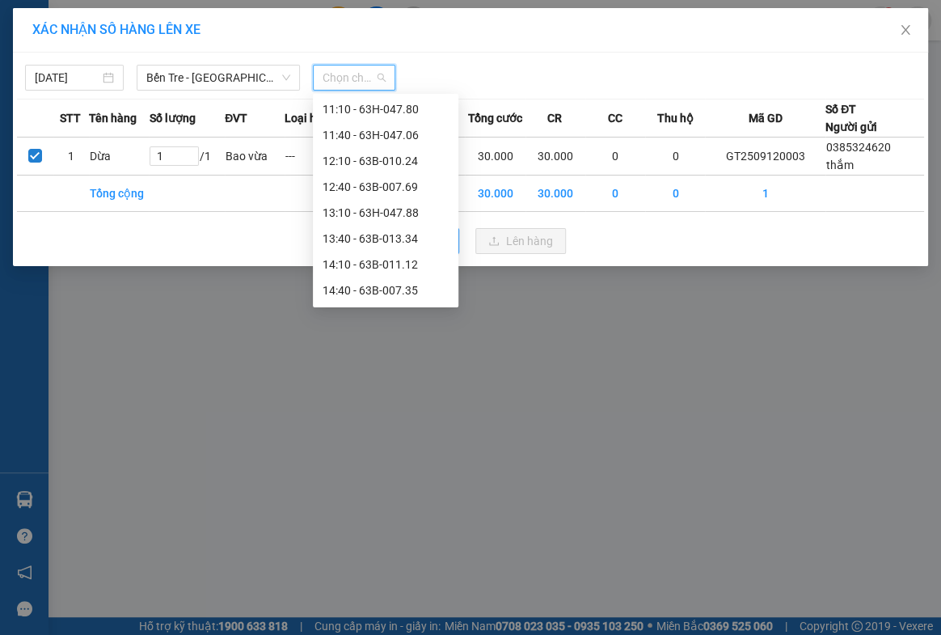
scroll to position [514, 0]
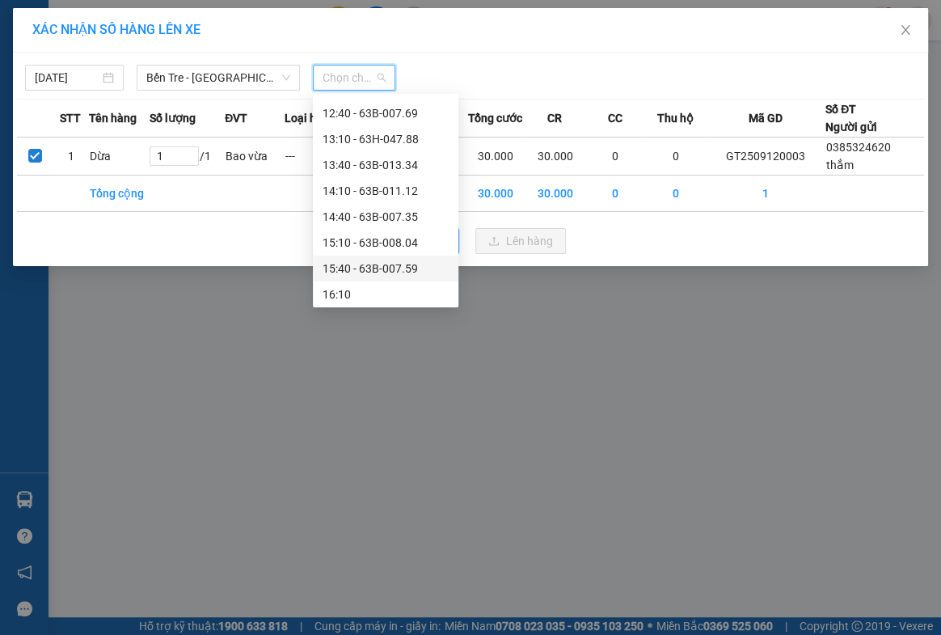
click at [387, 268] on div "15:40 - 63B-007.59" at bounding box center [386, 268] width 126 height 18
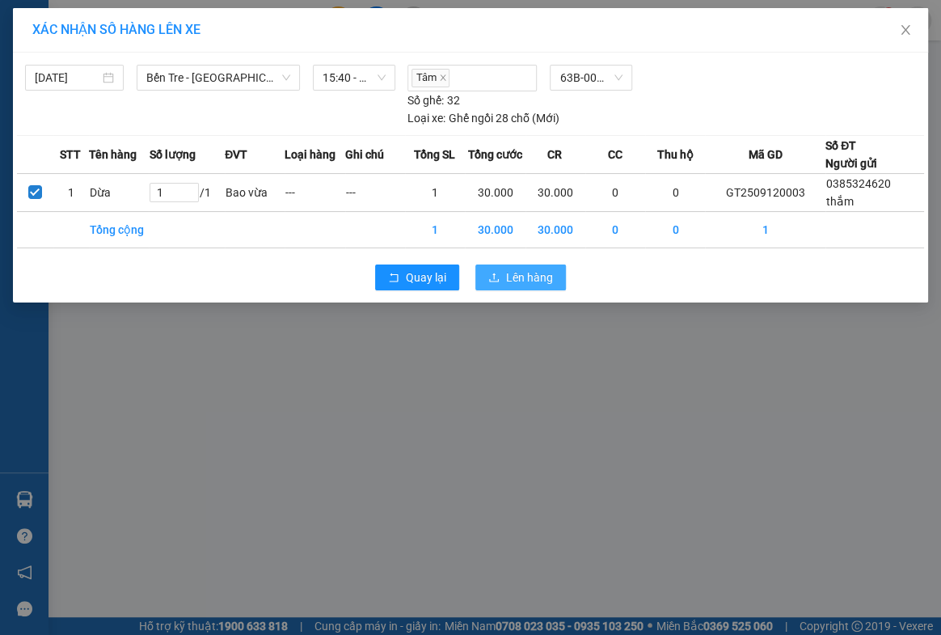
click at [538, 285] on span "Lên hàng" at bounding box center [529, 277] width 47 height 18
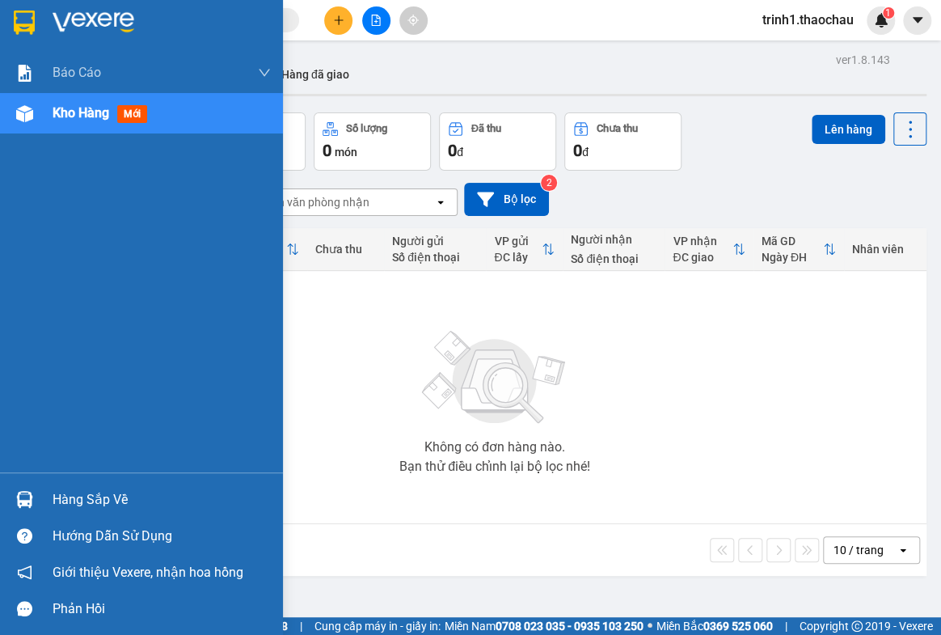
click at [57, 487] on div "Hàng sắp về" at bounding box center [162, 499] width 218 height 24
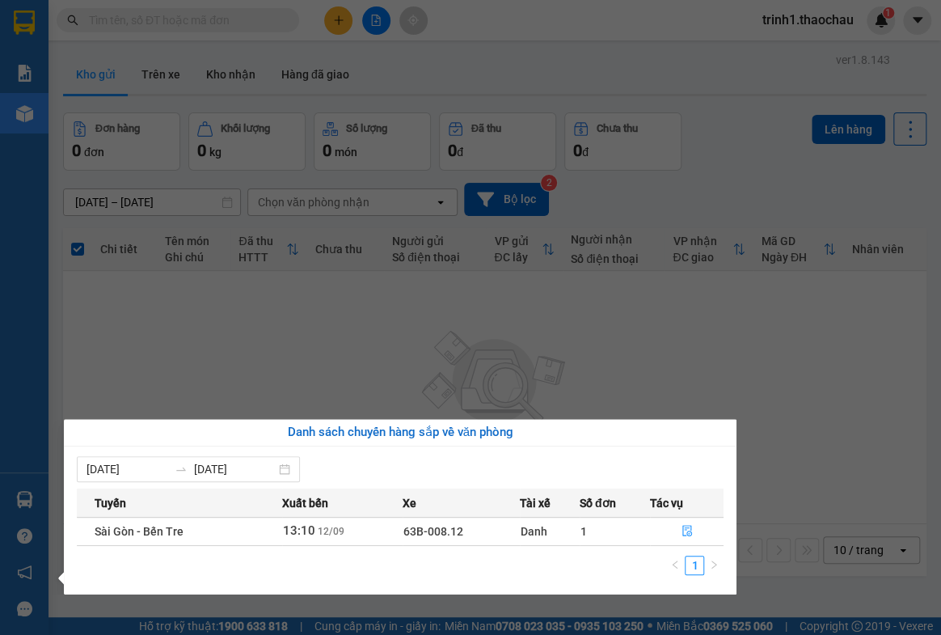
click at [886, 445] on section "Kết quả tìm kiếm ( 0 ) Bộ lọc No Data trinh1.thaochau 1 Báo cáo Báo cáo dòng ti…" at bounding box center [470, 317] width 941 height 635
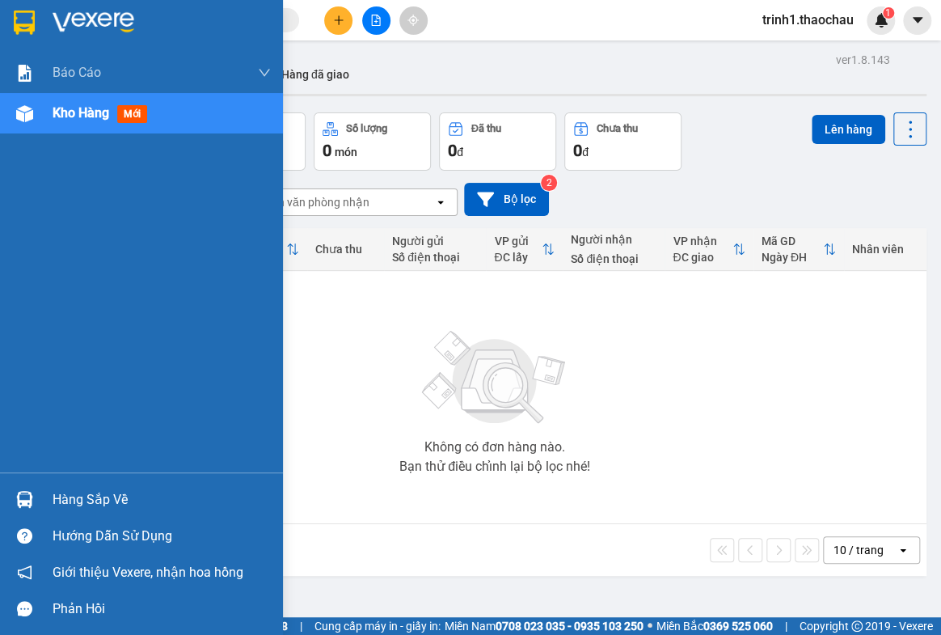
click at [100, 500] on div "Hàng sắp về" at bounding box center [162, 499] width 218 height 24
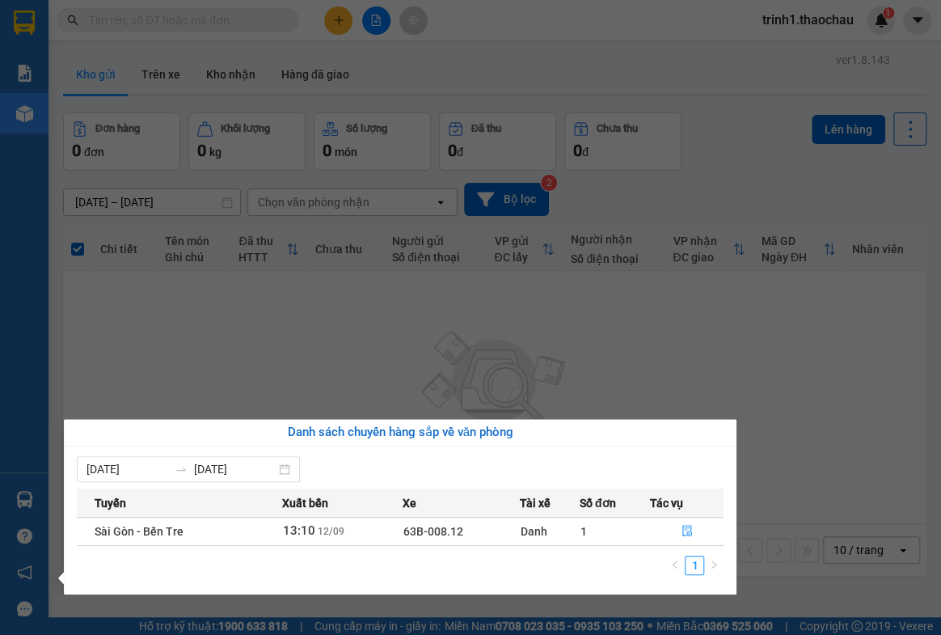
click at [736, 378] on section "Kết quả tìm kiếm ( 0 ) Bộ lọc No Data trinh1.thaochau 1 Báo cáo Báo cáo dòng ti…" at bounding box center [470, 317] width 941 height 635
